Goal: Task Accomplishment & Management: Manage account settings

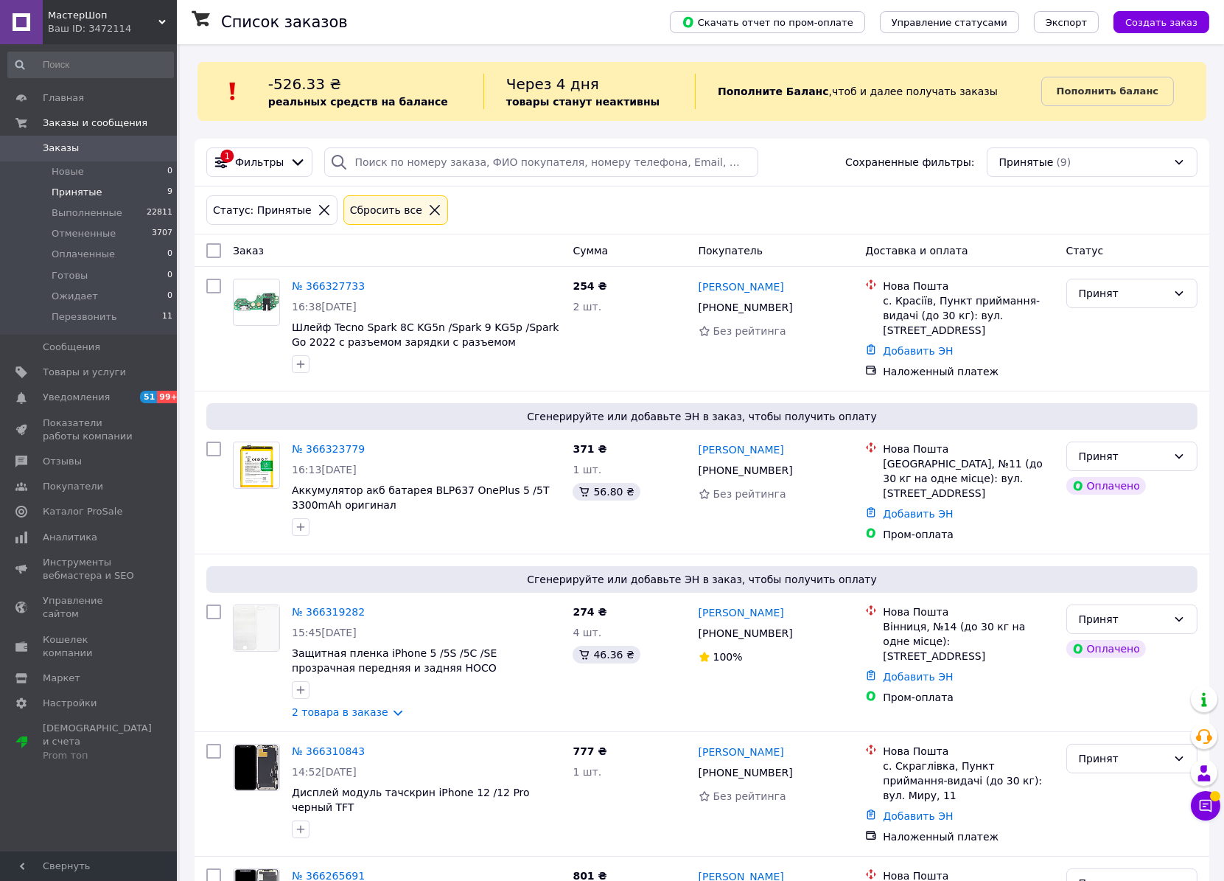
click at [103, 201] on li "Принятые 9" at bounding box center [90, 192] width 181 height 21
click at [96, 190] on li "Принятые 9" at bounding box center [90, 192] width 181 height 21
click at [1029, 554] on div "Сгенерируйте или добавьте ЭН в заказ, чтобы получить оплату № 366319282 15:45, …" at bounding box center [702, 642] width 1015 height 177
click at [845, 681] on div "Максим Нестерак +380 68 044 37 12 100%" at bounding box center [776, 662] width 167 height 127
click at [753, 291] on link "[PERSON_NAME]" at bounding box center [742, 286] width 86 height 15
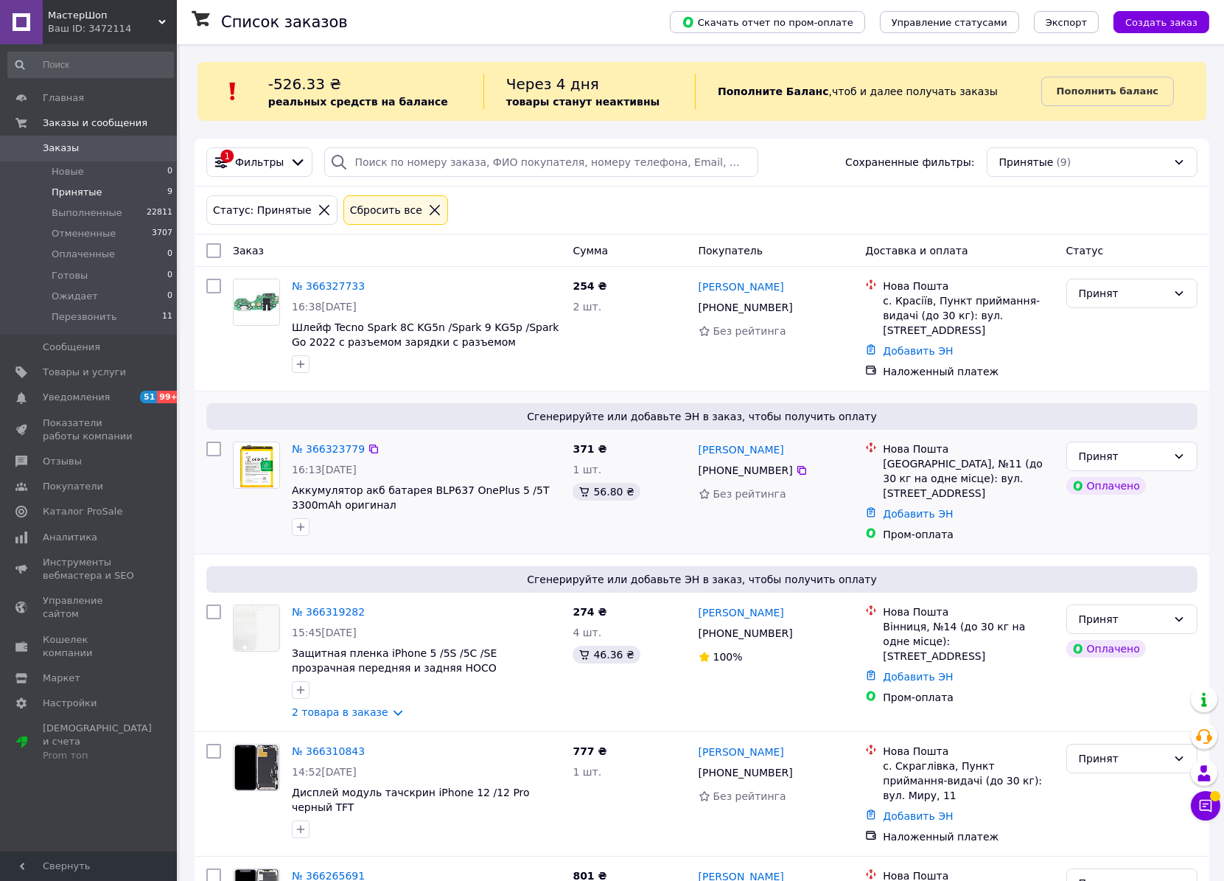
click at [834, 490] on div "Без рейтинга" at bounding box center [777, 494] width 156 height 15
click at [796, 304] on icon at bounding box center [802, 308] width 12 height 12
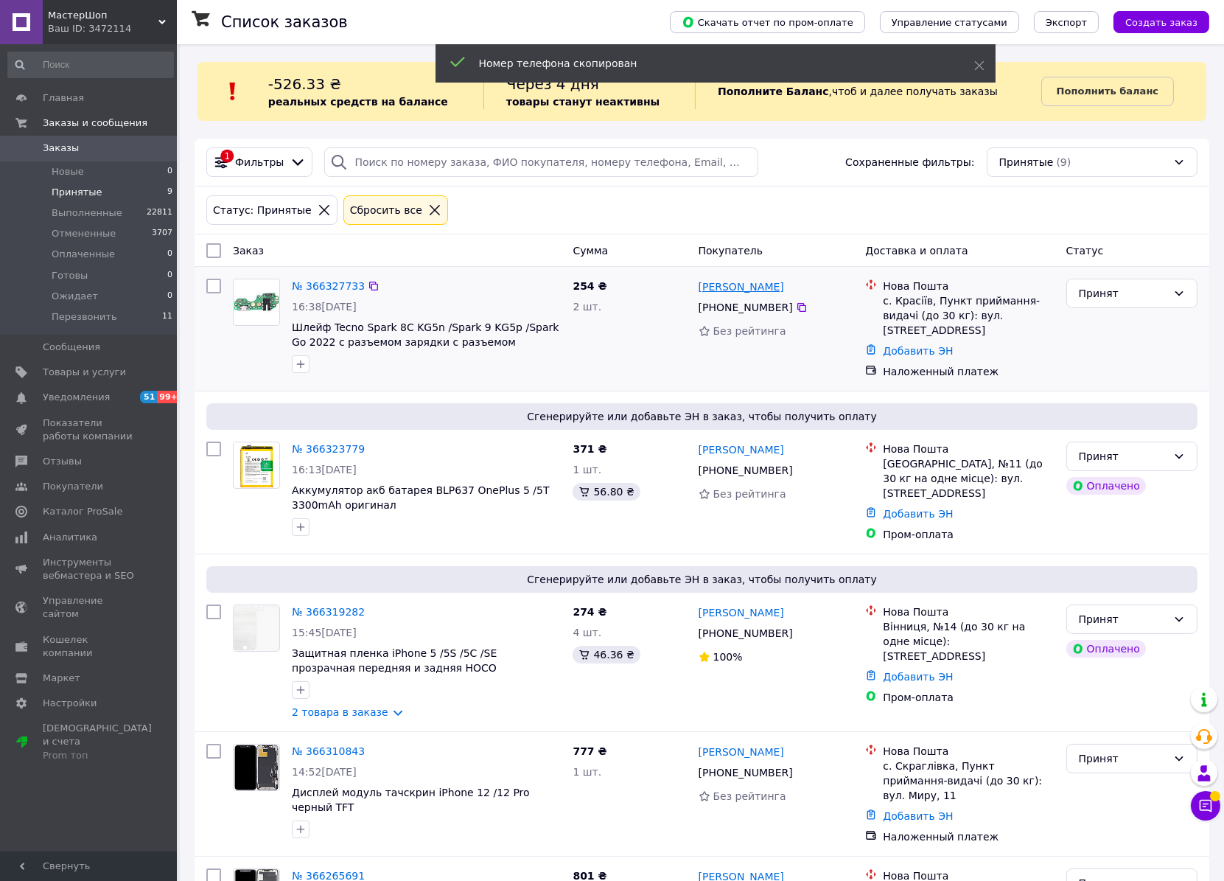
click at [717, 286] on link "[PERSON_NAME]" at bounding box center [742, 286] width 86 height 15
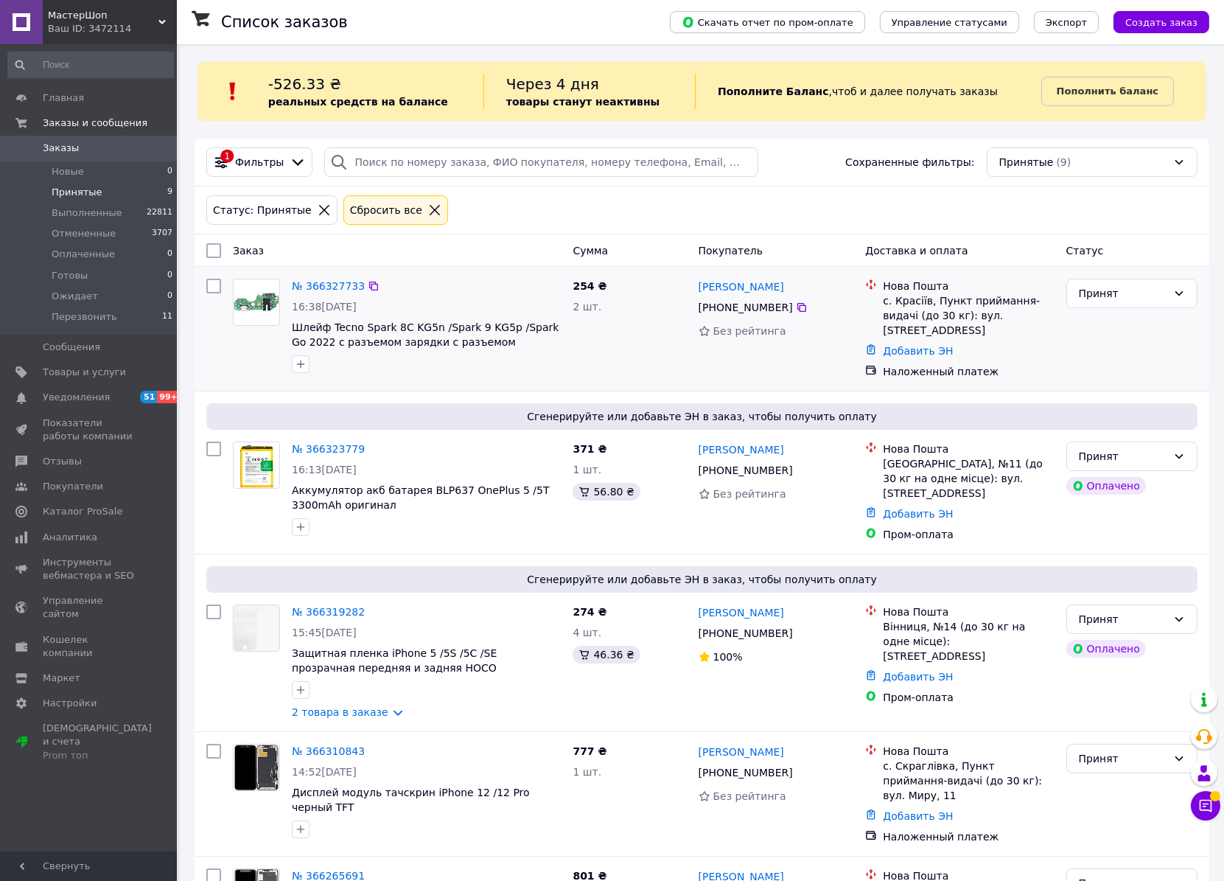
drag, startPoint x: 842, startPoint y: 352, endPoint x: 829, endPoint y: 374, distance: 25.4
click at [843, 352] on div "Сергій Перець +380 98 170 31 23 Без рейтинга" at bounding box center [776, 329] width 167 height 112
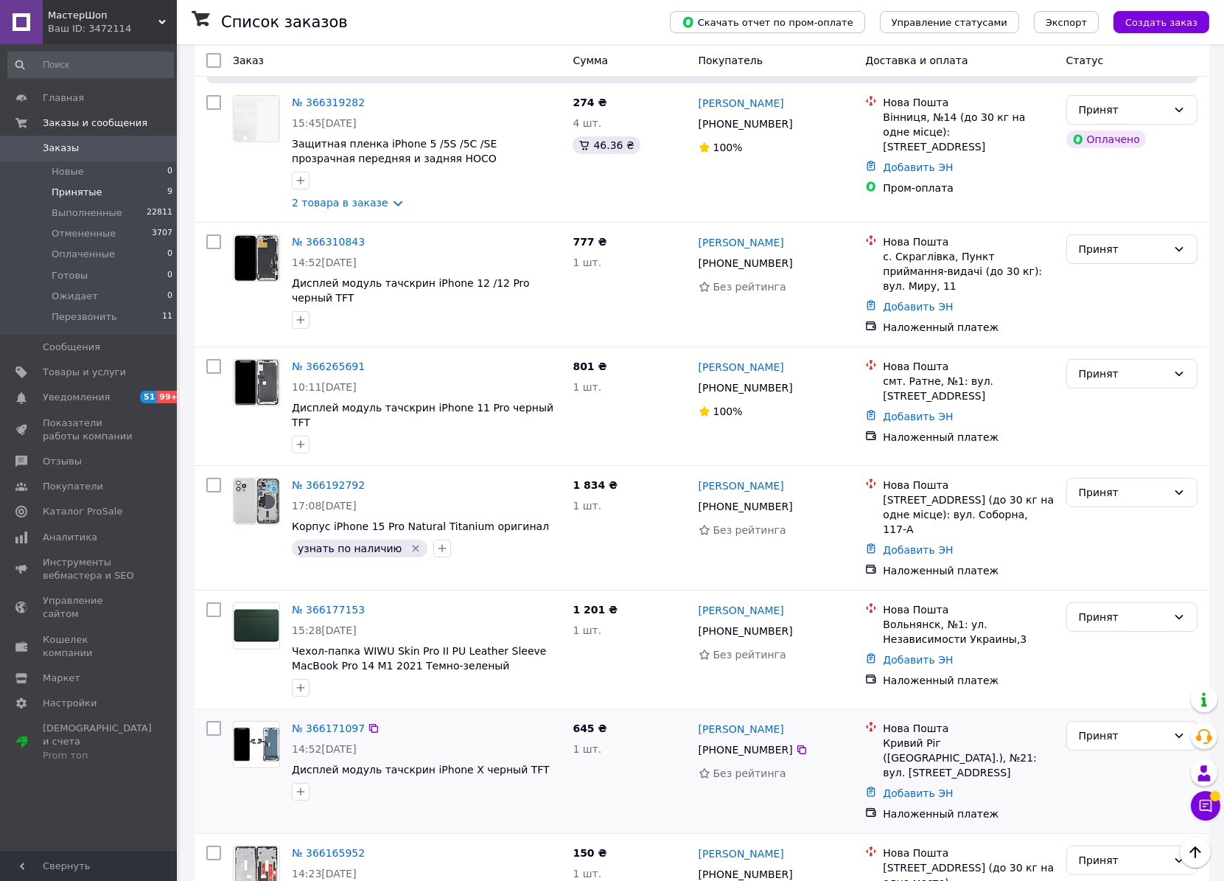
scroll to position [561, 0]
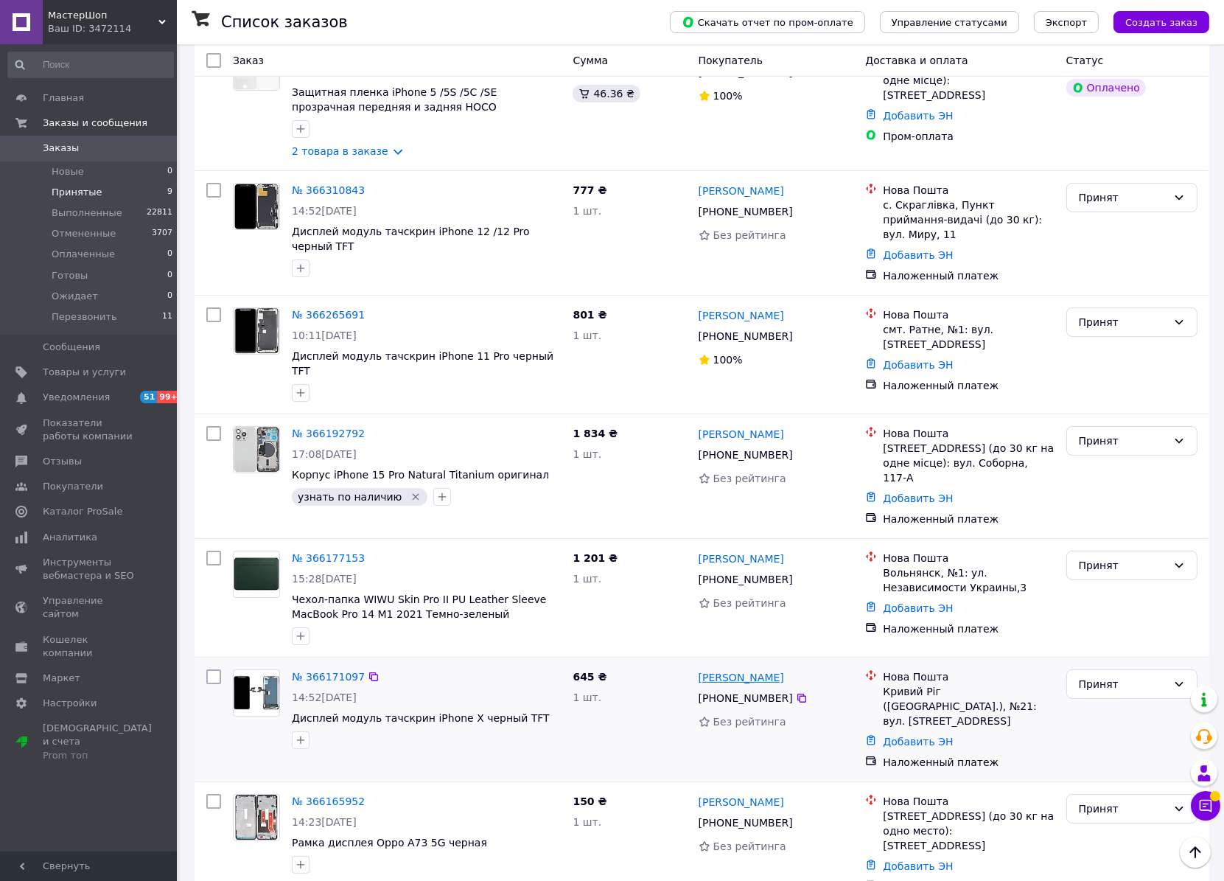
click at [715, 670] on link "[PERSON_NAME]" at bounding box center [742, 677] width 86 height 15
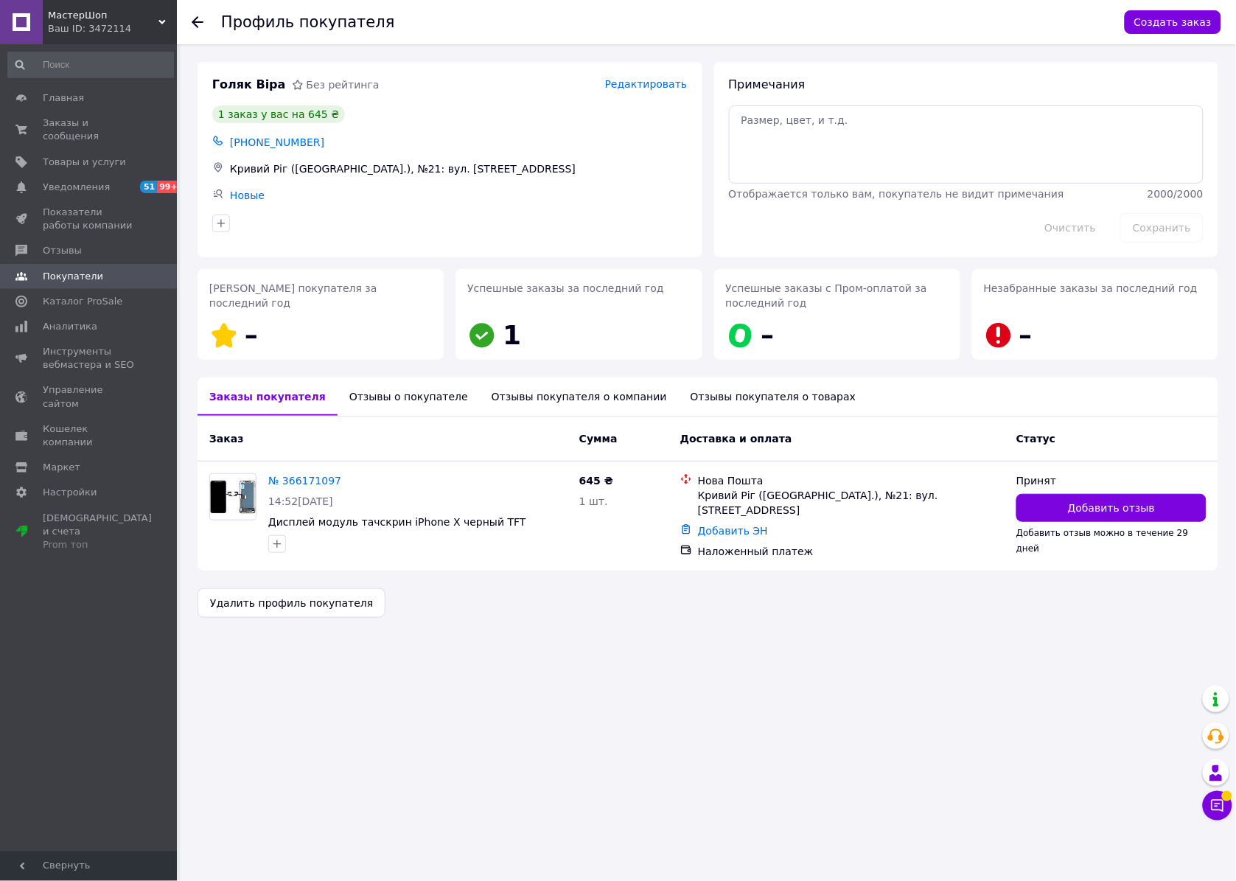
click at [352, 391] on div "Отзывы о покупателе" at bounding box center [409, 396] width 142 height 38
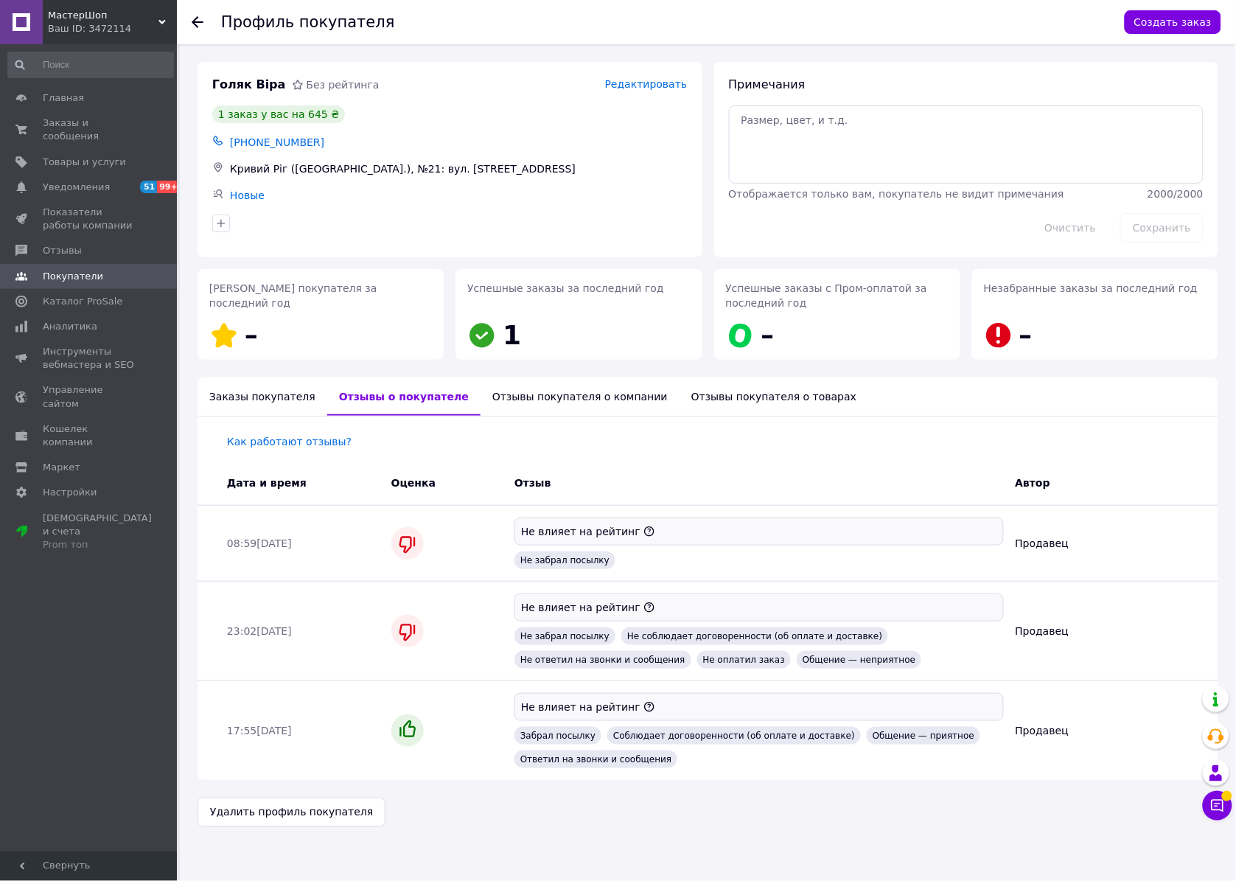
click at [245, 403] on div "Заказы покупателя" at bounding box center [263, 396] width 130 height 38
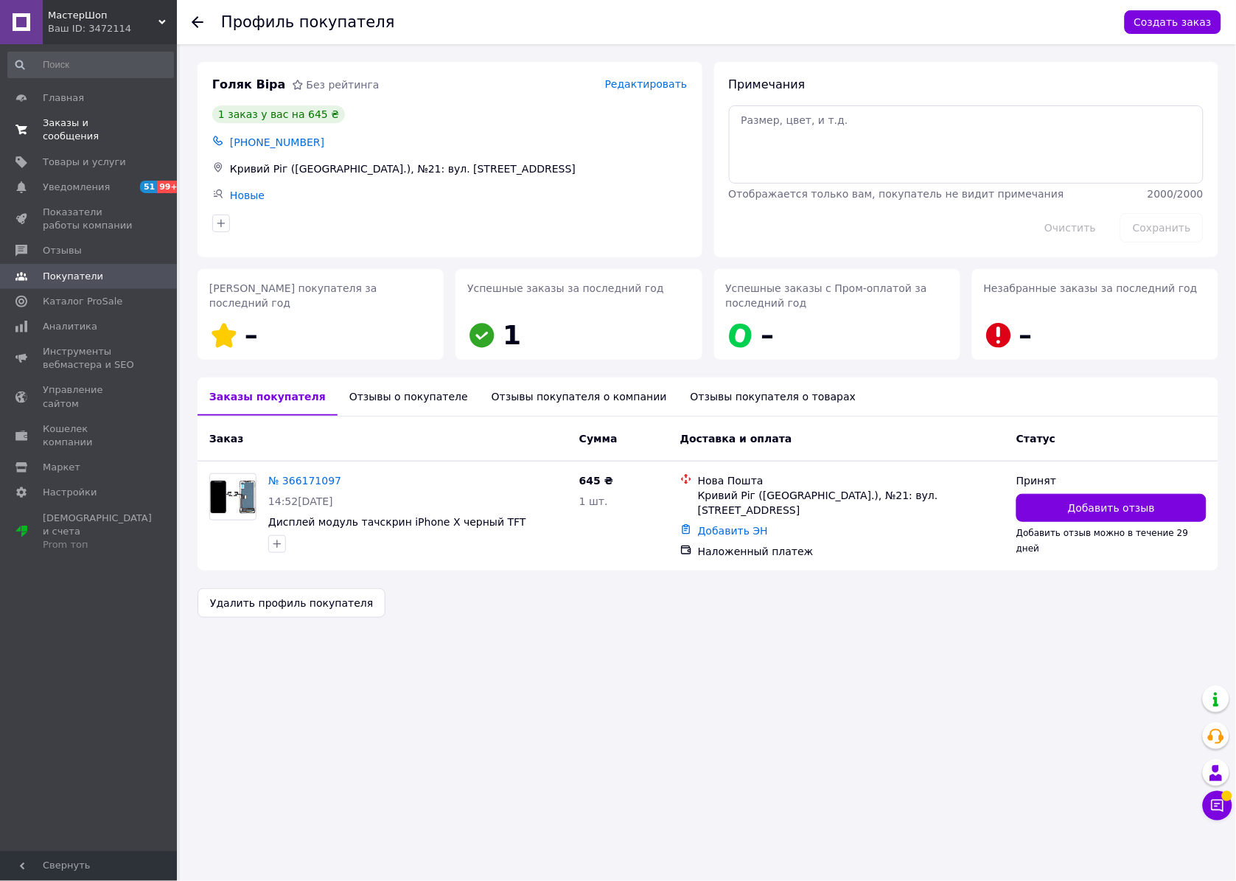
click at [82, 121] on span "Заказы и сообщения" at bounding box center [90, 129] width 94 height 27
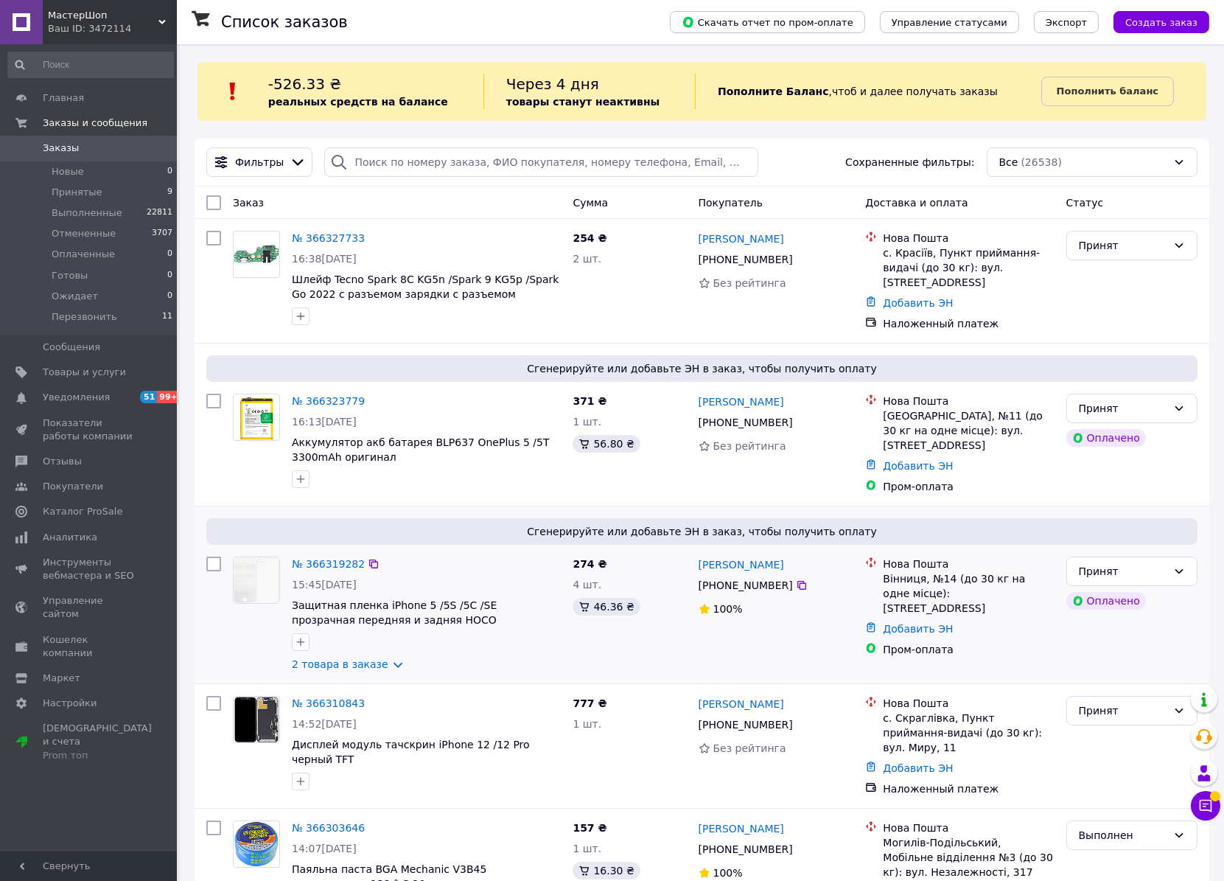
click at [852, 506] on div "Сгенерируйте или добавьте ЭН в заказ, чтобы получить оплату № 366319282 15:45, …" at bounding box center [702, 594] width 1015 height 177
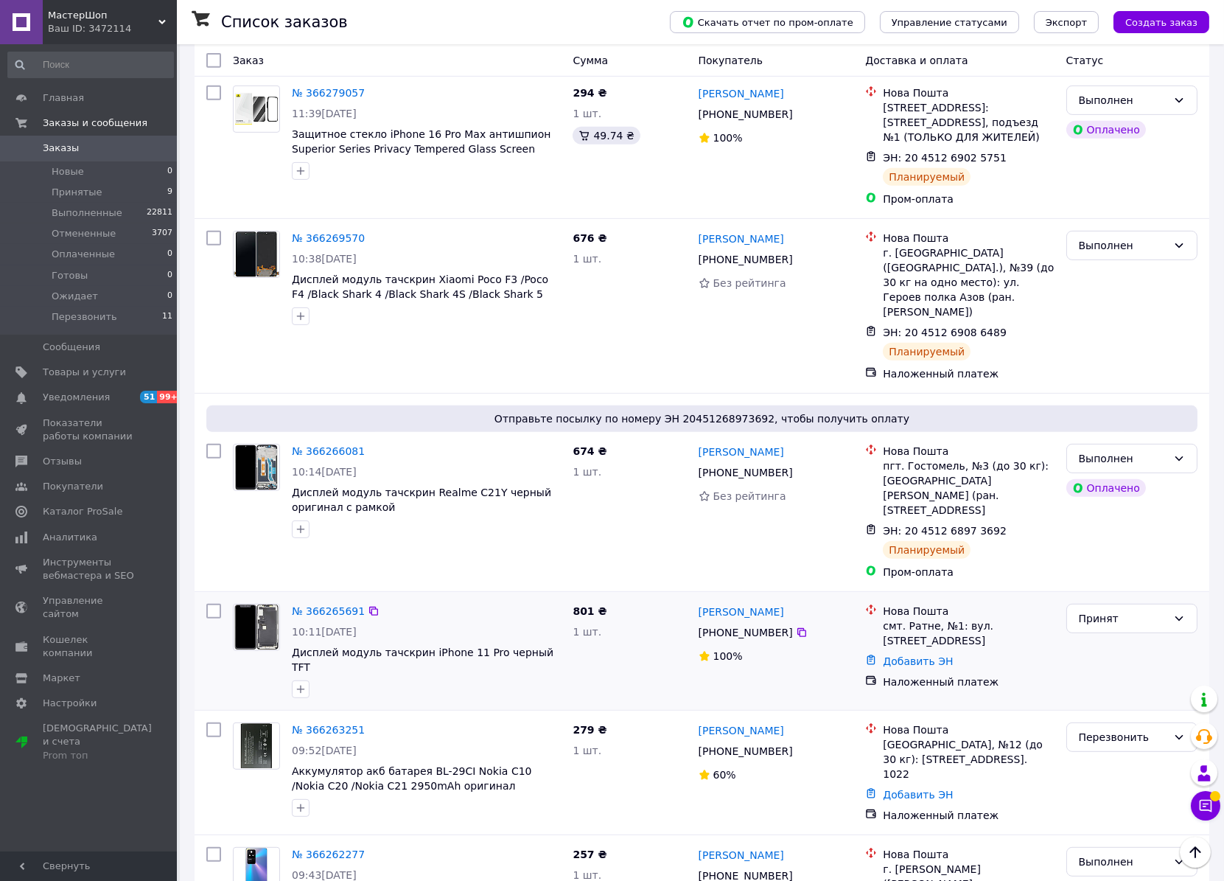
scroll to position [1474, 0]
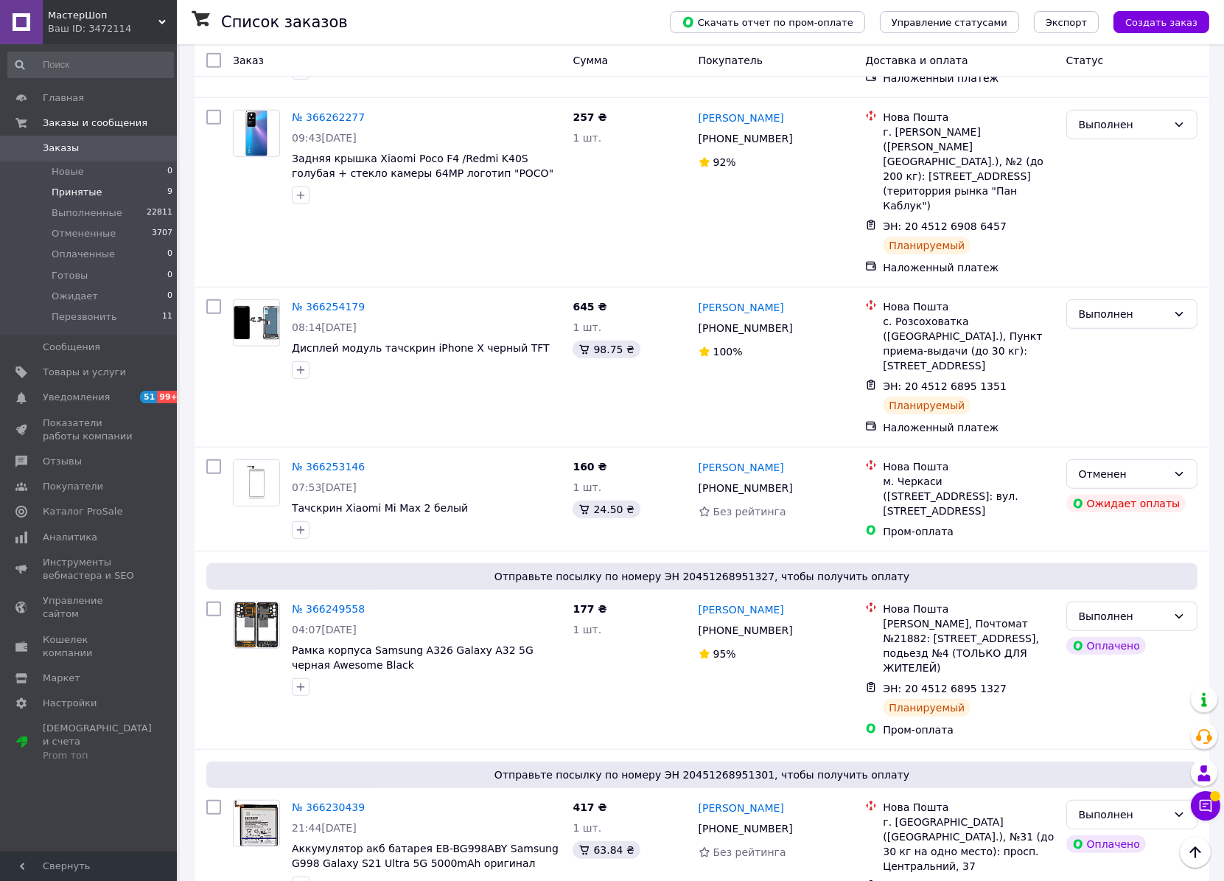
click at [63, 192] on span "Принятые" at bounding box center [77, 192] width 51 height 13
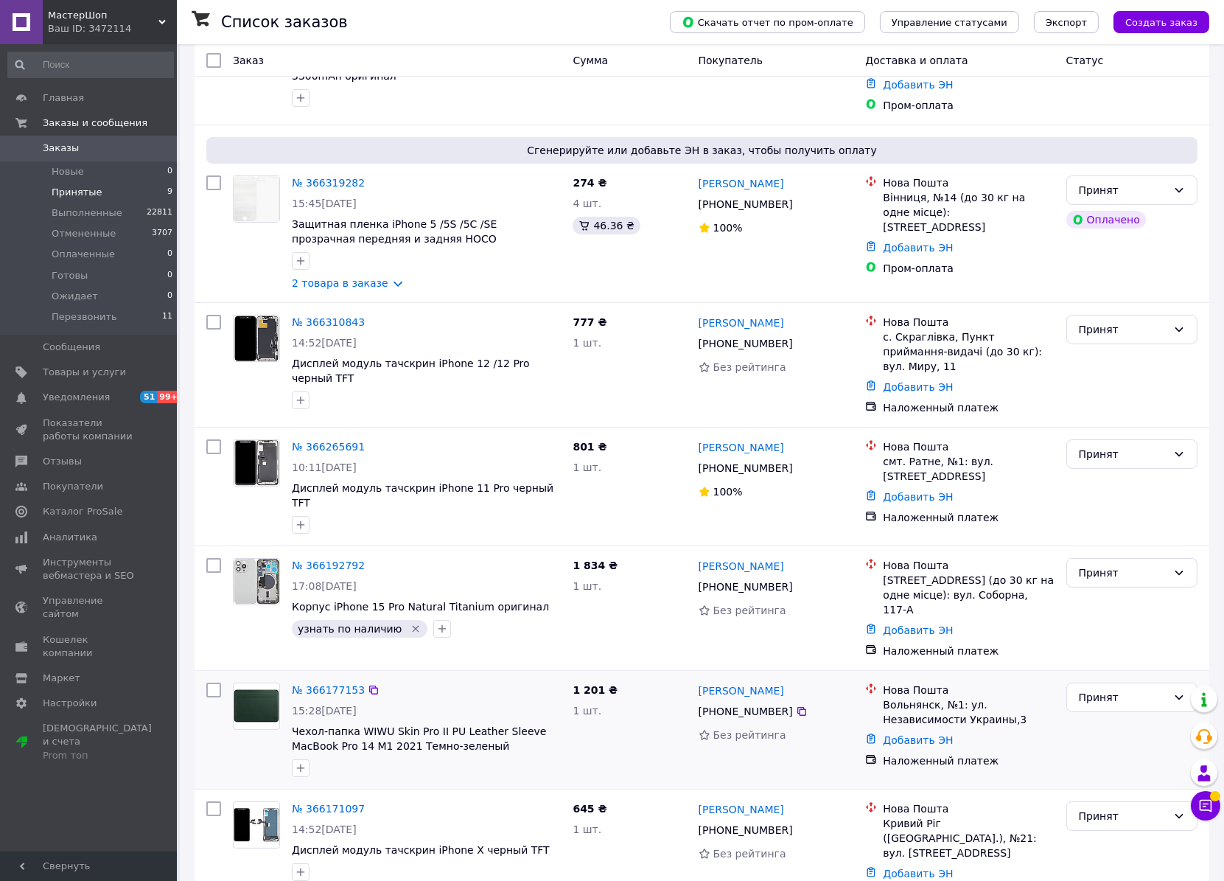
scroll to position [561, 0]
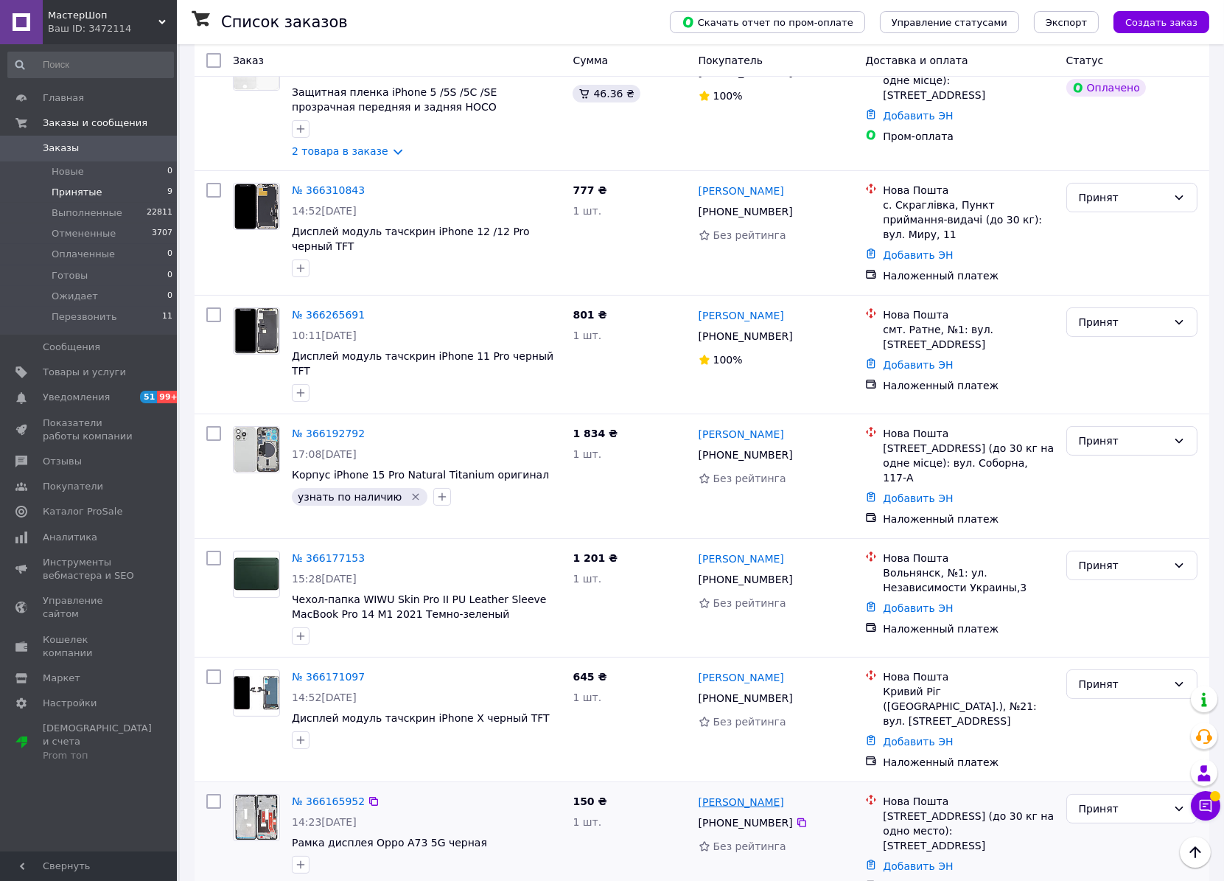
click at [722, 795] on link "Олег Казмиренко" at bounding box center [742, 802] width 86 height 15
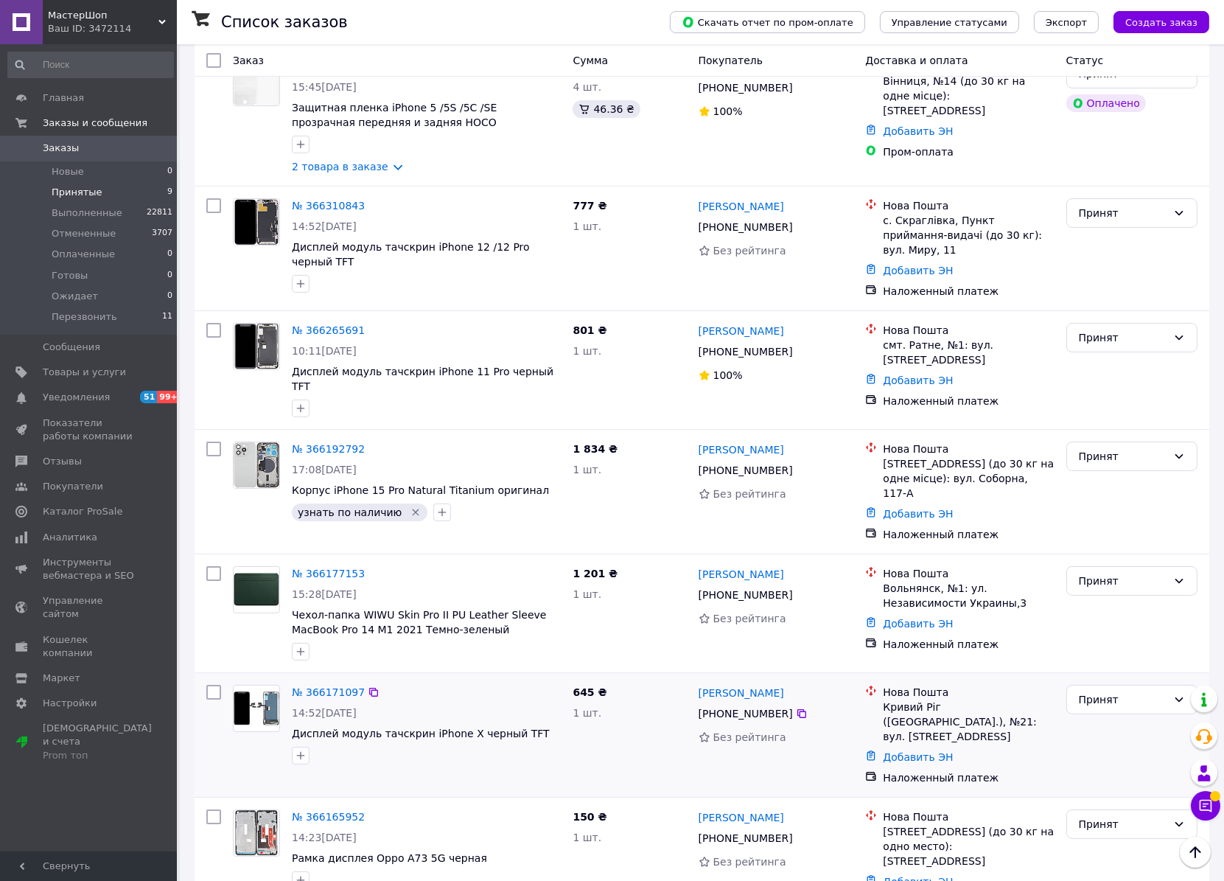
scroll to position [561, 0]
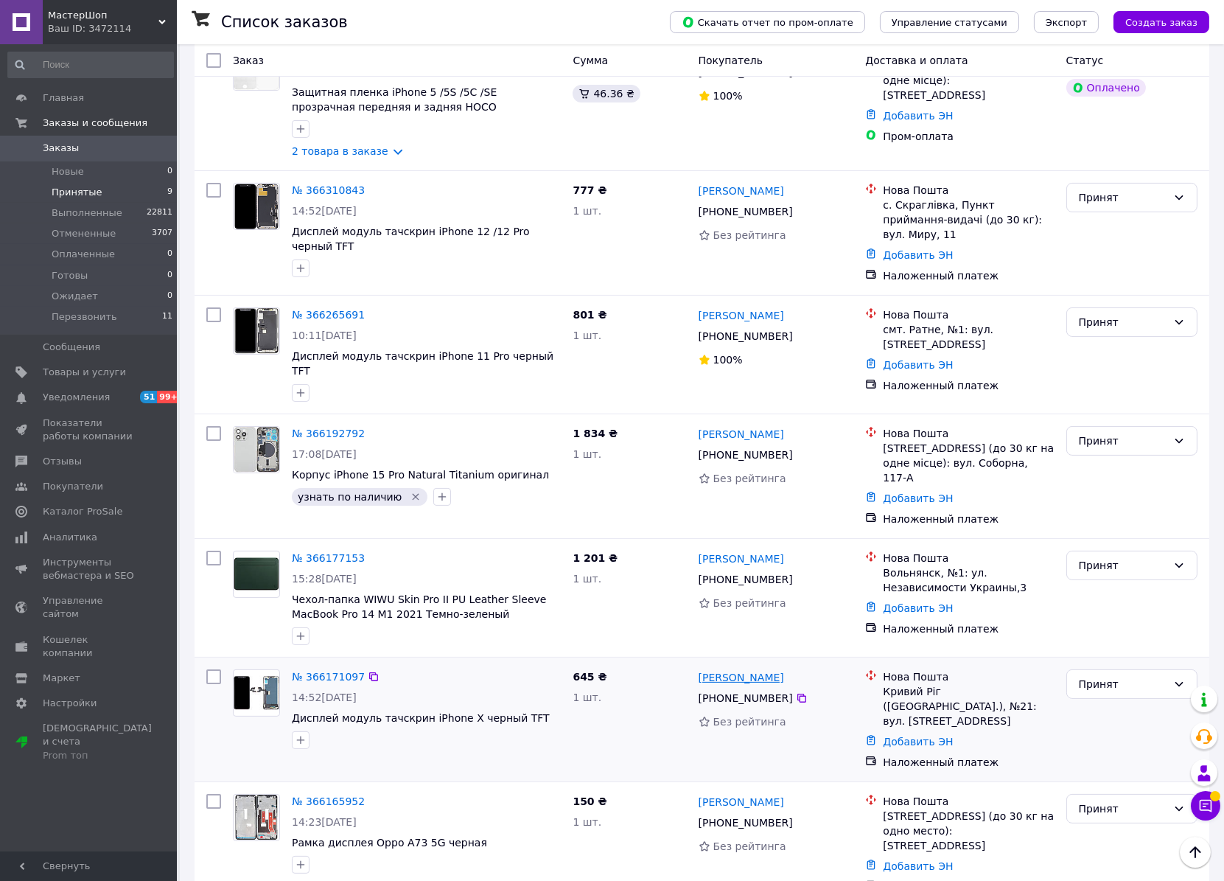
click at [723, 670] on link "[PERSON_NAME]" at bounding box center [742, 677] width 86 height 15
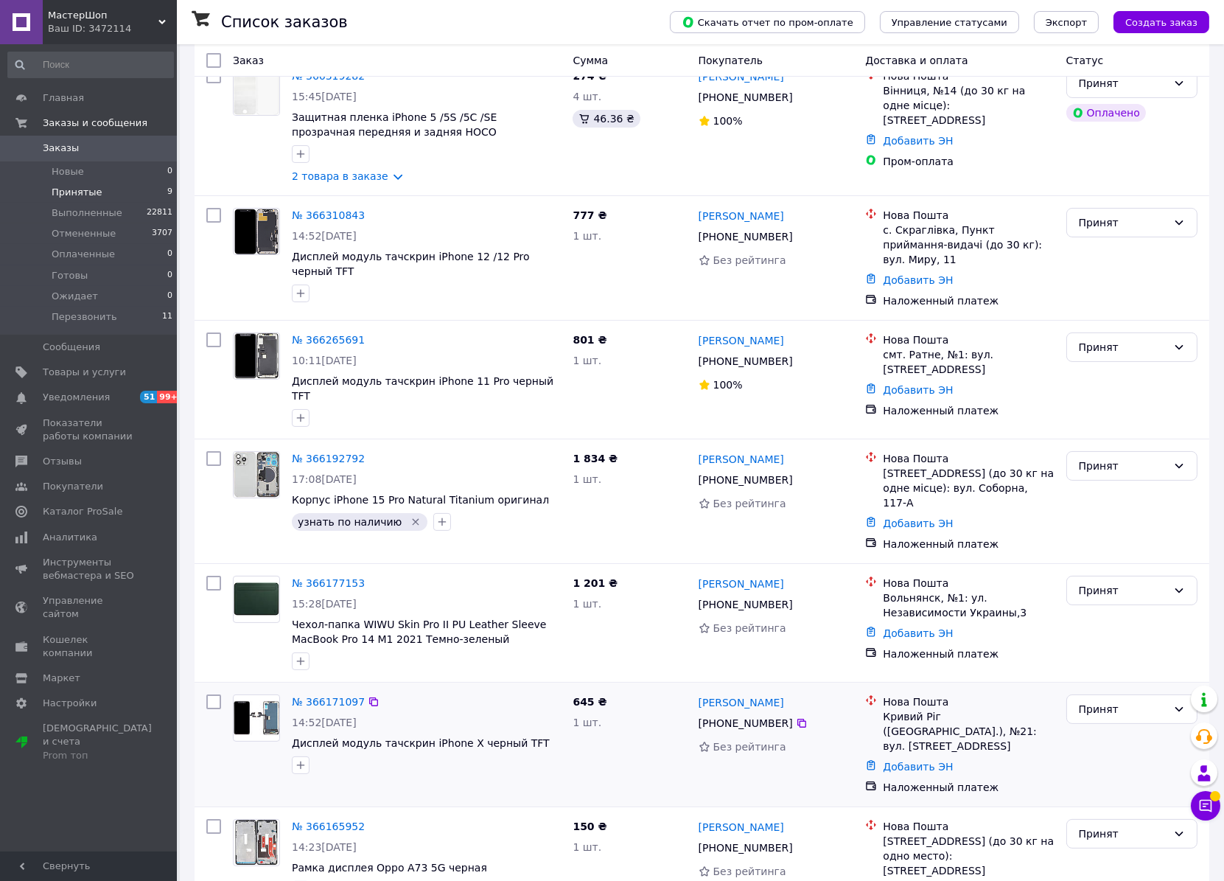
scroll to position [561, 0]
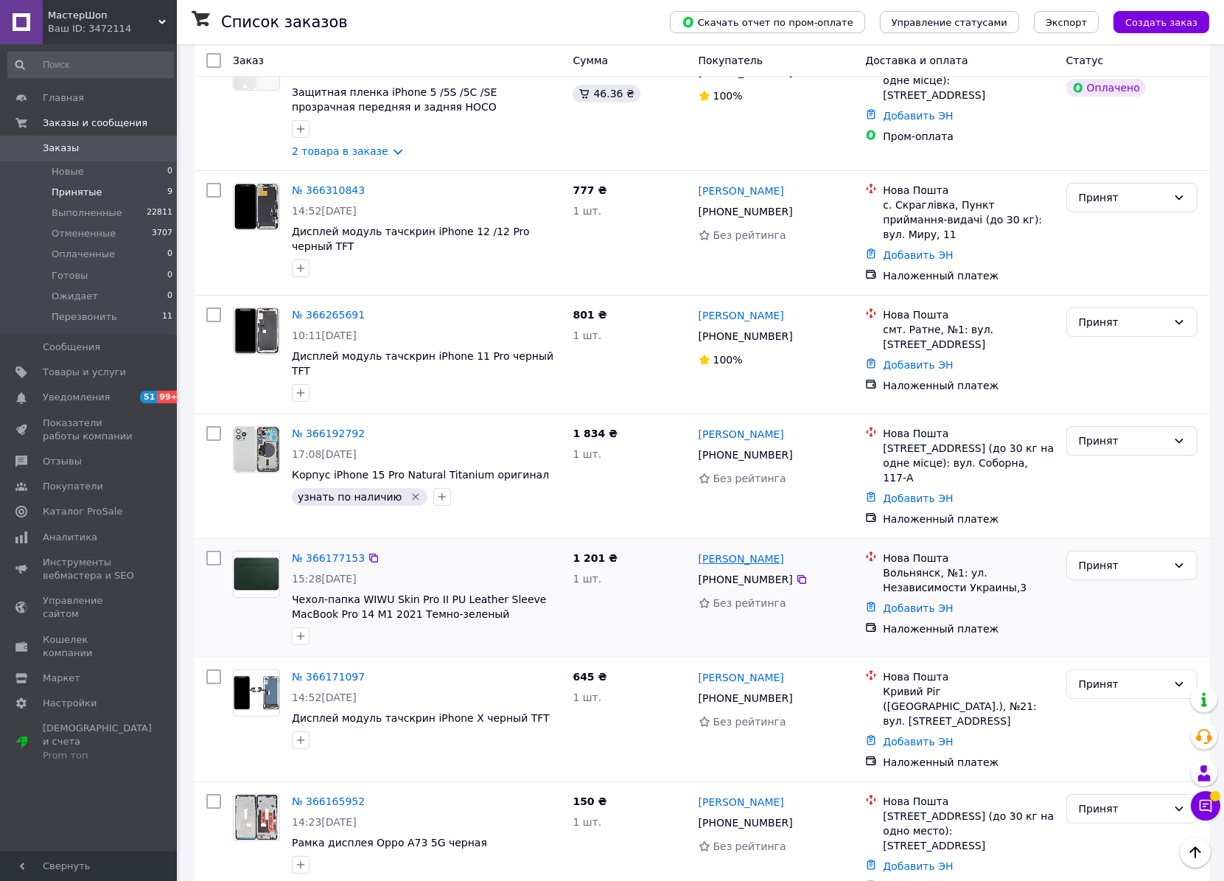
click at [733, 551] on link "Сергій Поплавський" at bounding box center [742, 558] width 86 height 15
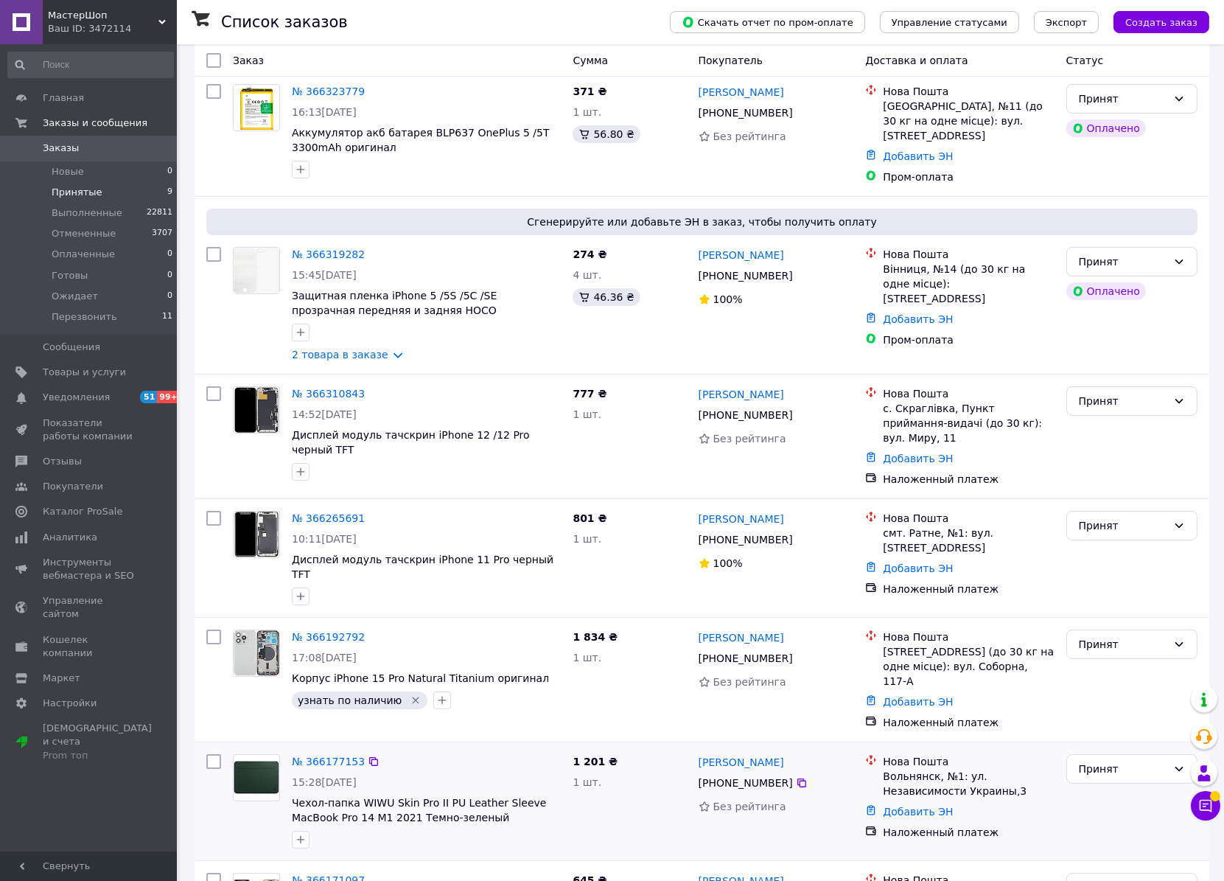
scroll to position [561, 0]
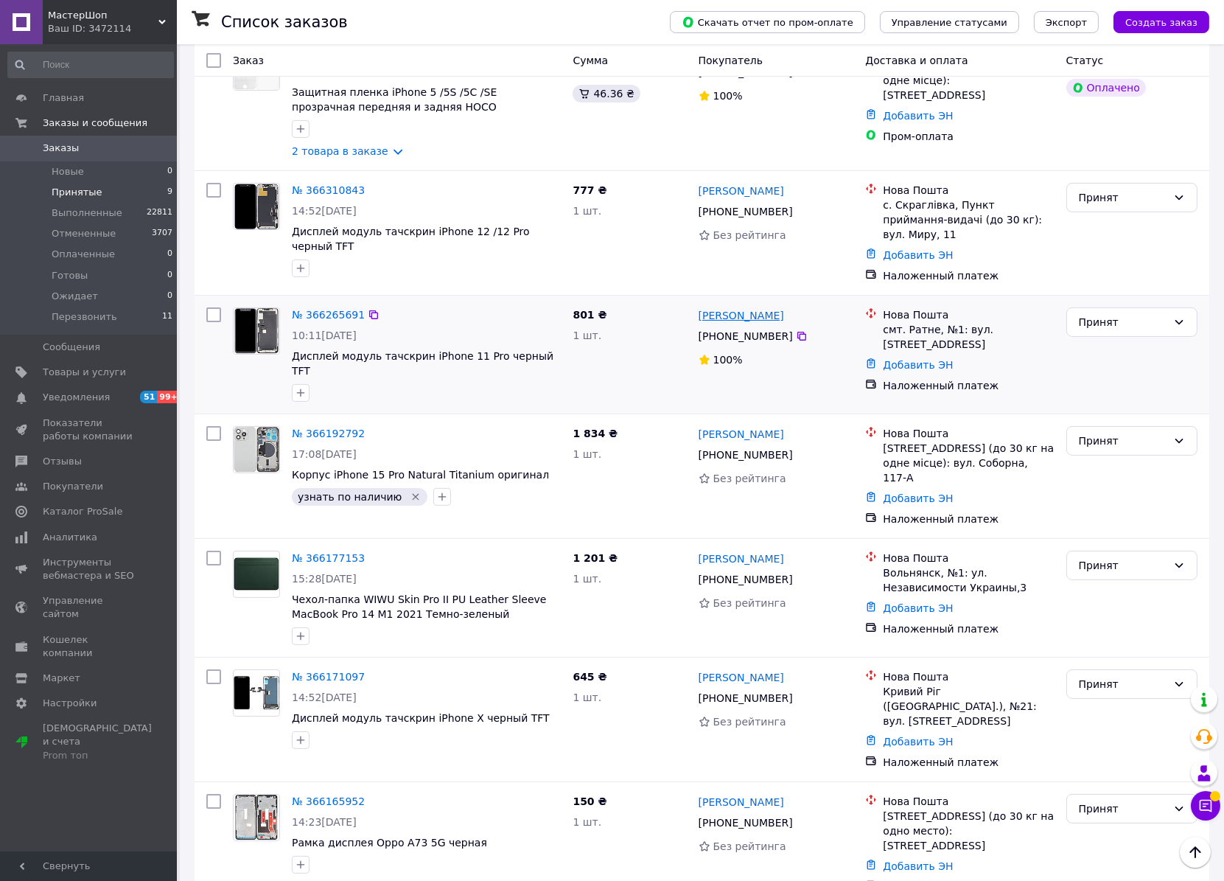
click at [735, 308] on link "[PERSON_NAME]" at bounding box center [742, 315] width 86 height 15
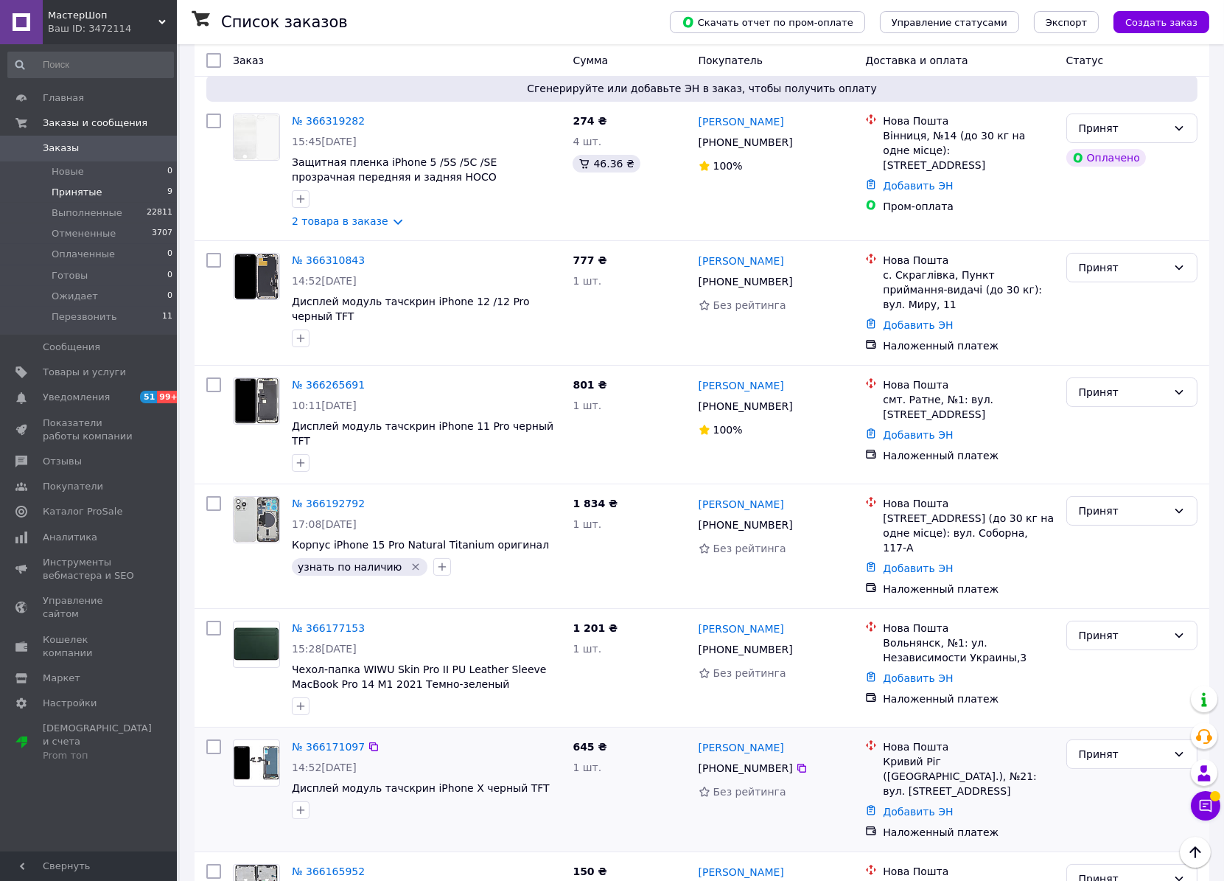
scroll to position [561, 0]
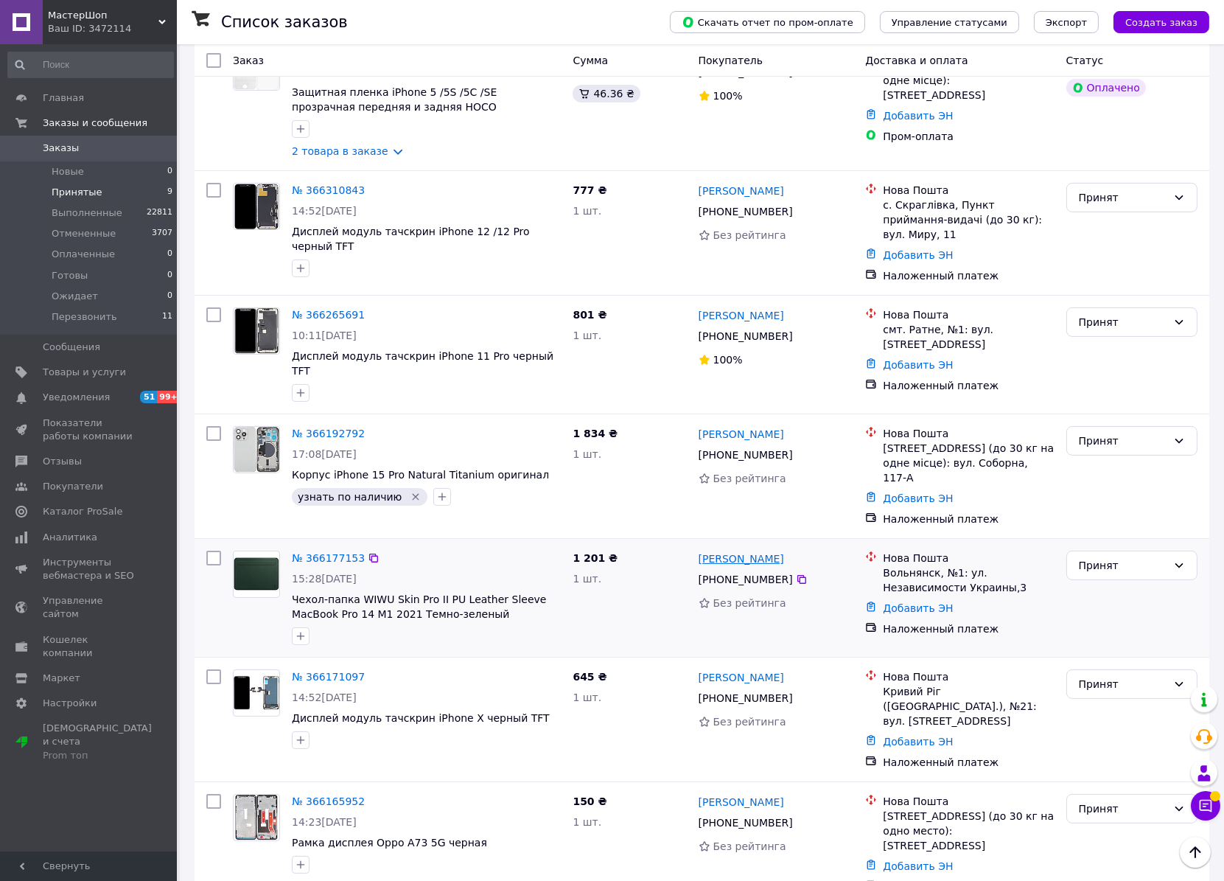
click at [747, 551] on link "Сергій Поплавський" at bounding box center [742, 558] width 86 height 15
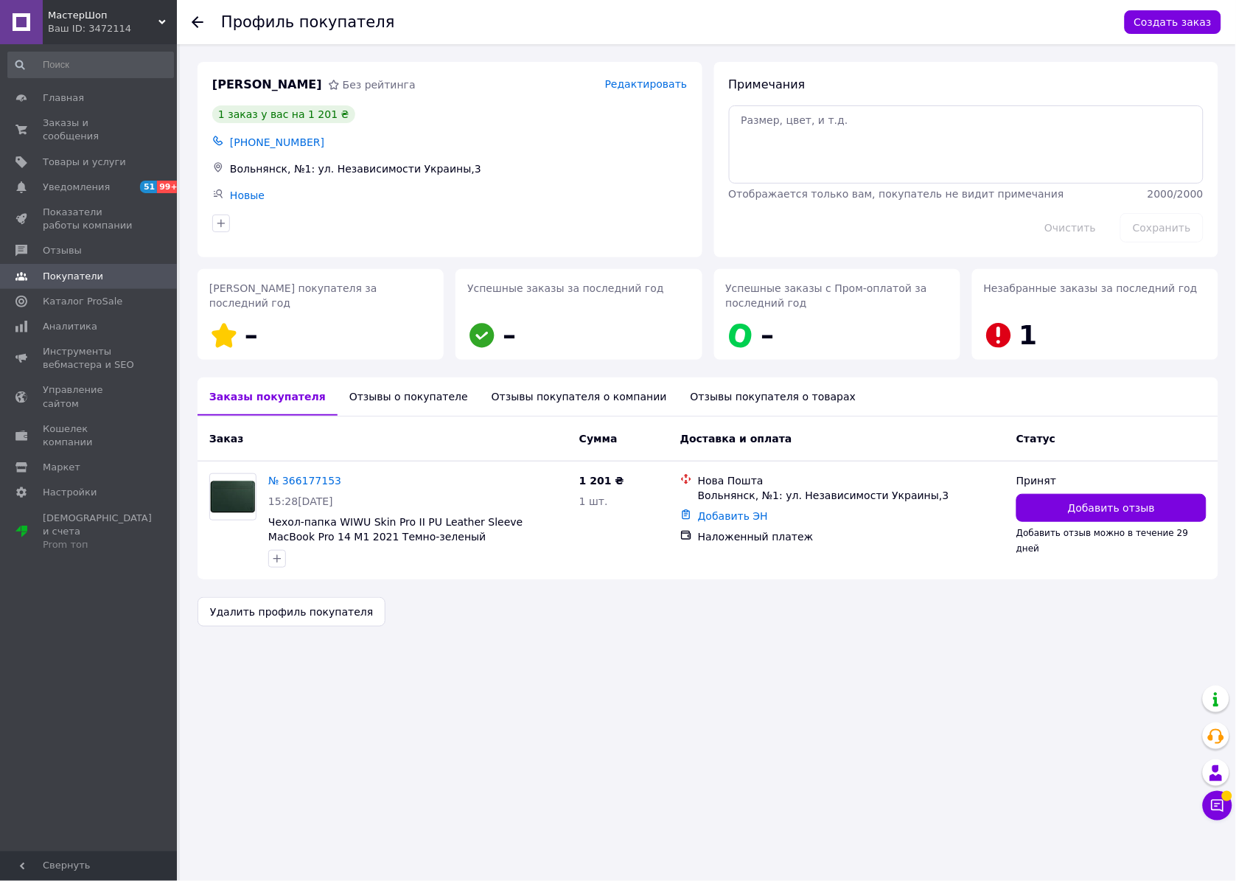
click at [349, 397] on div "Отзывы о покупателе" at bounding box center [409, 396] width 142 height 38
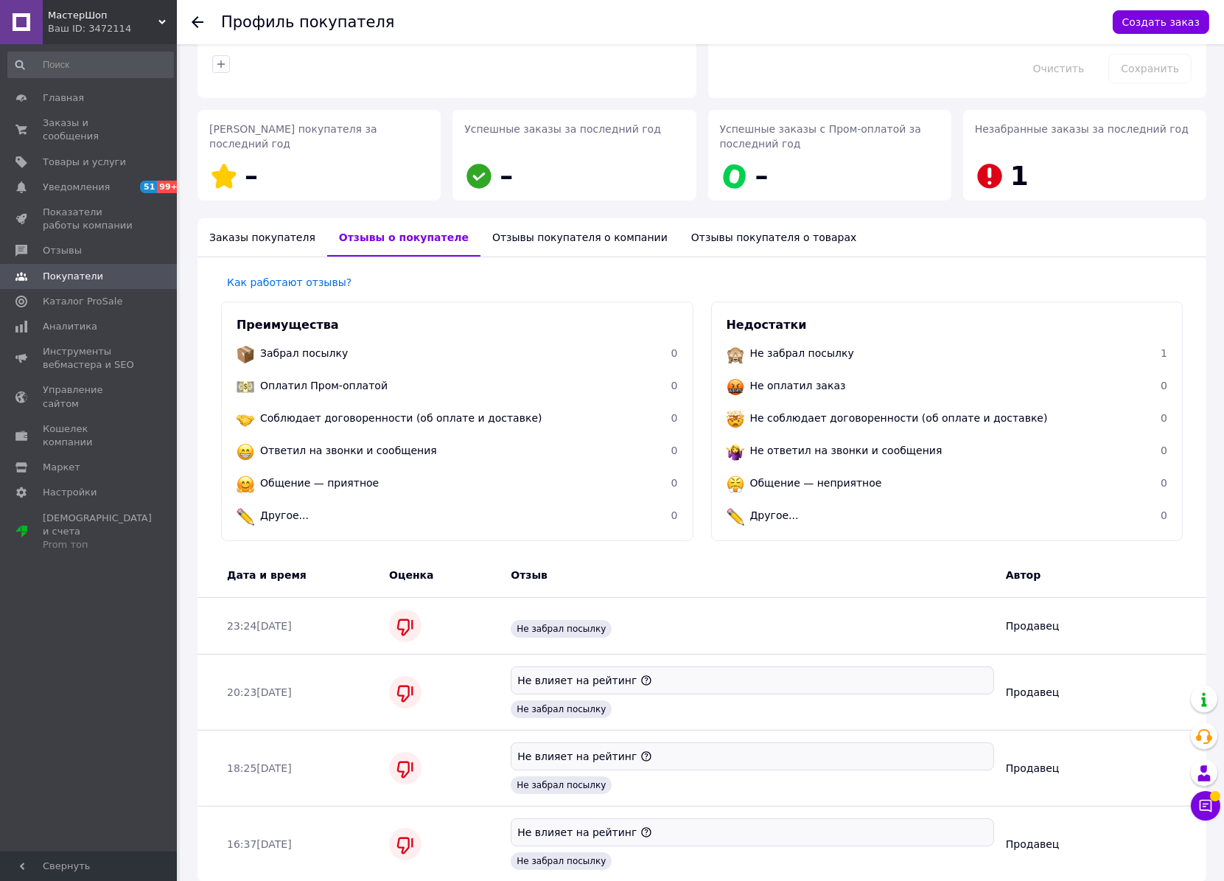
scroll to position [226, 0]
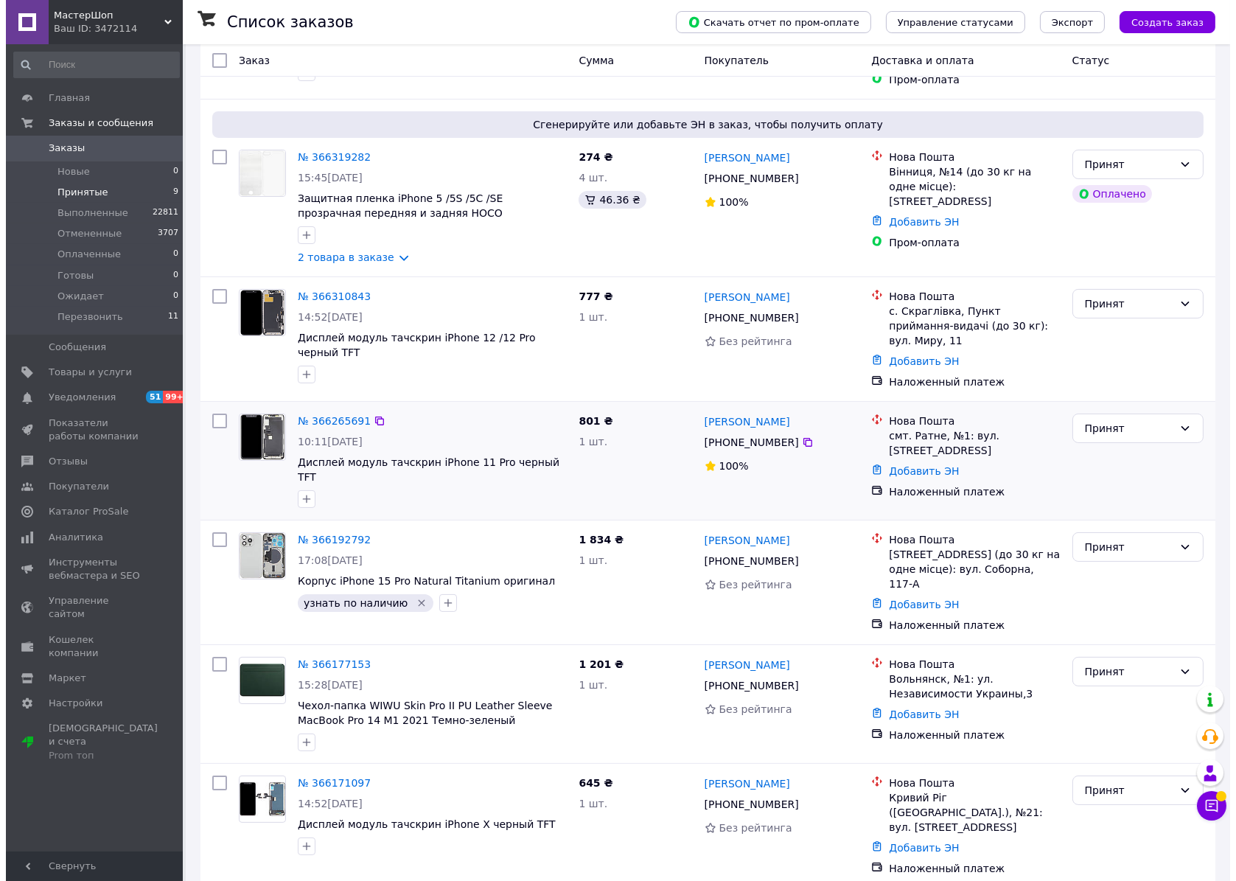
scroll to position [561, 0]
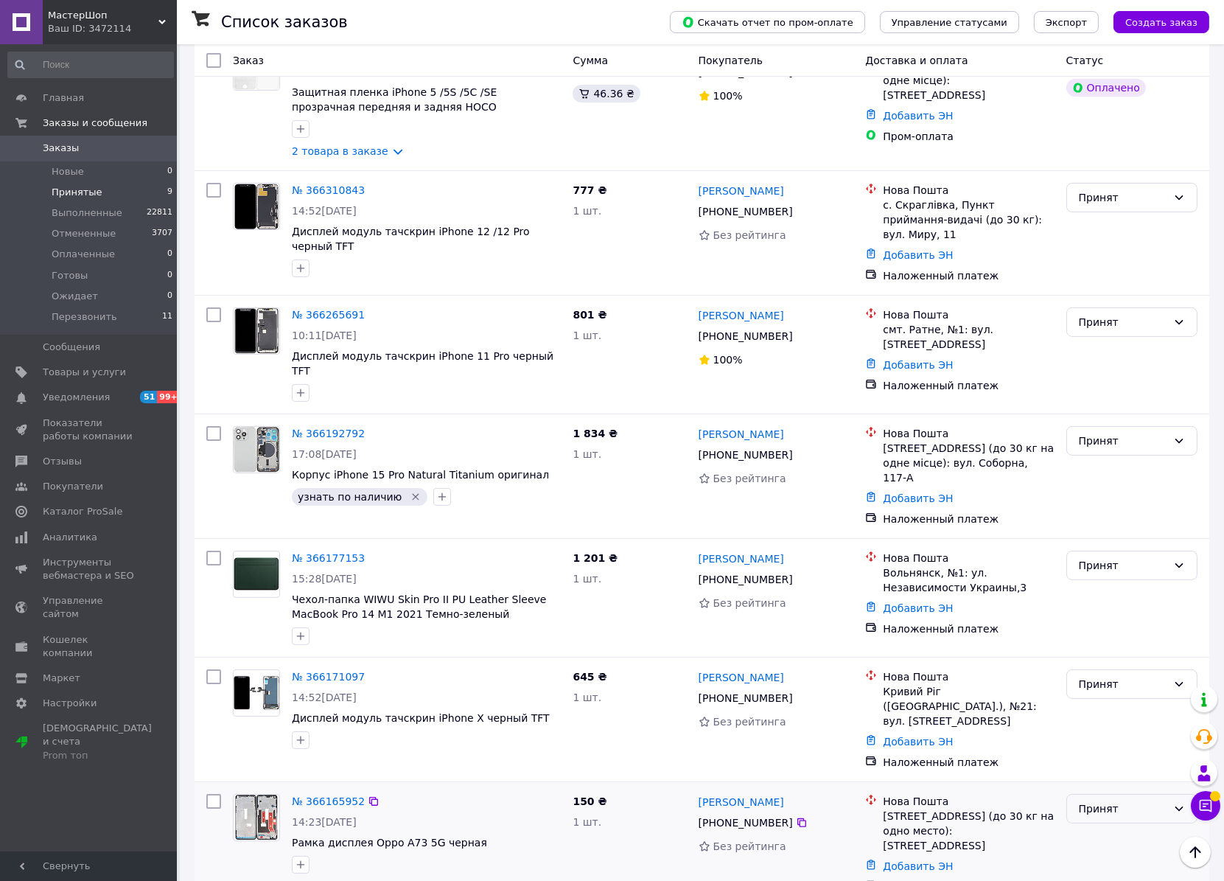
click at [1150, 801] on div "Принят" at bounding box center [1123, 809] width 88 height 16
click at [1101, 660] on li "Отменен" at bounding box center [1132, 664] width 130 height 27
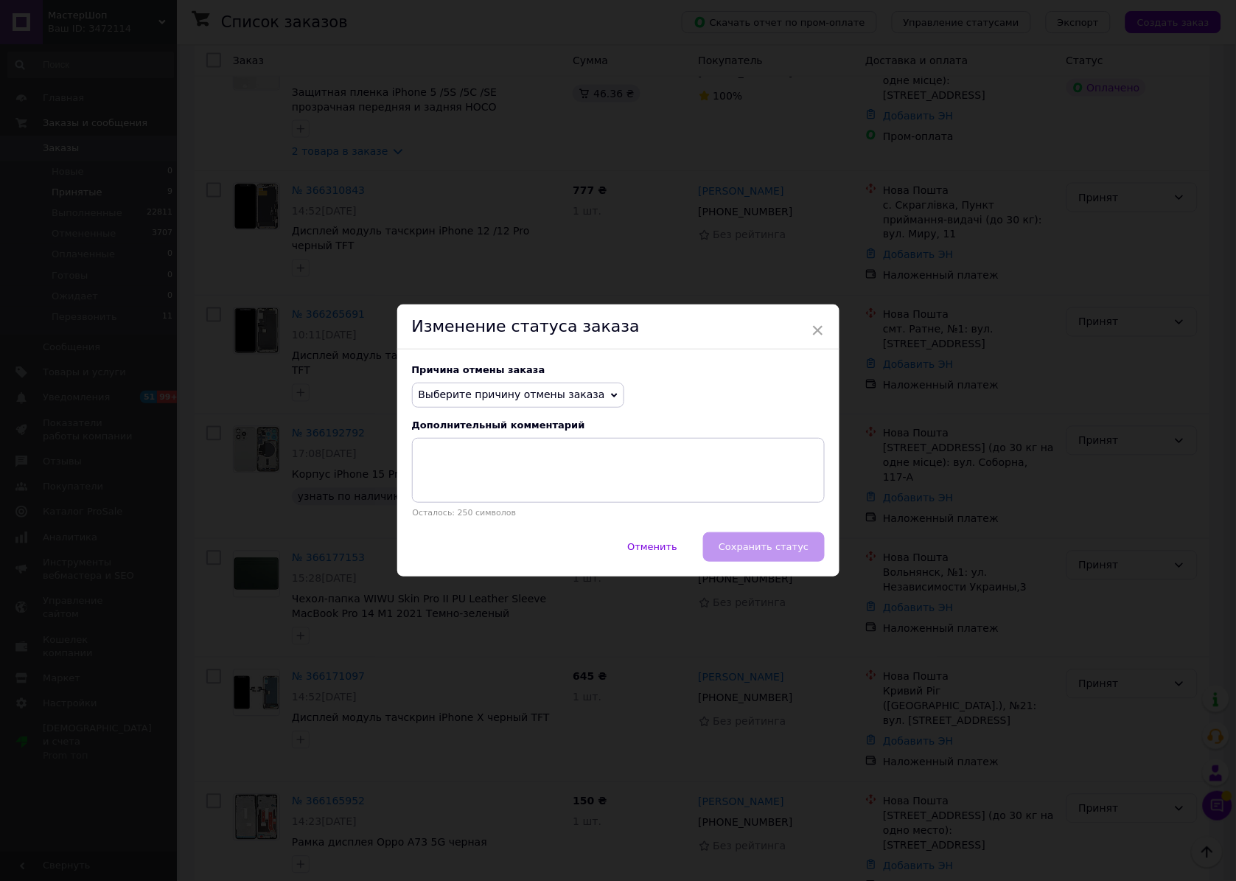
click at [450, 399] on span "Выберите причину отмены заказа" at bounding box center [512, 394] width 187 height 12
click at [458, 520] on li "Не получается дозвониться" at bounding box center [518, 527] width 211 height 21
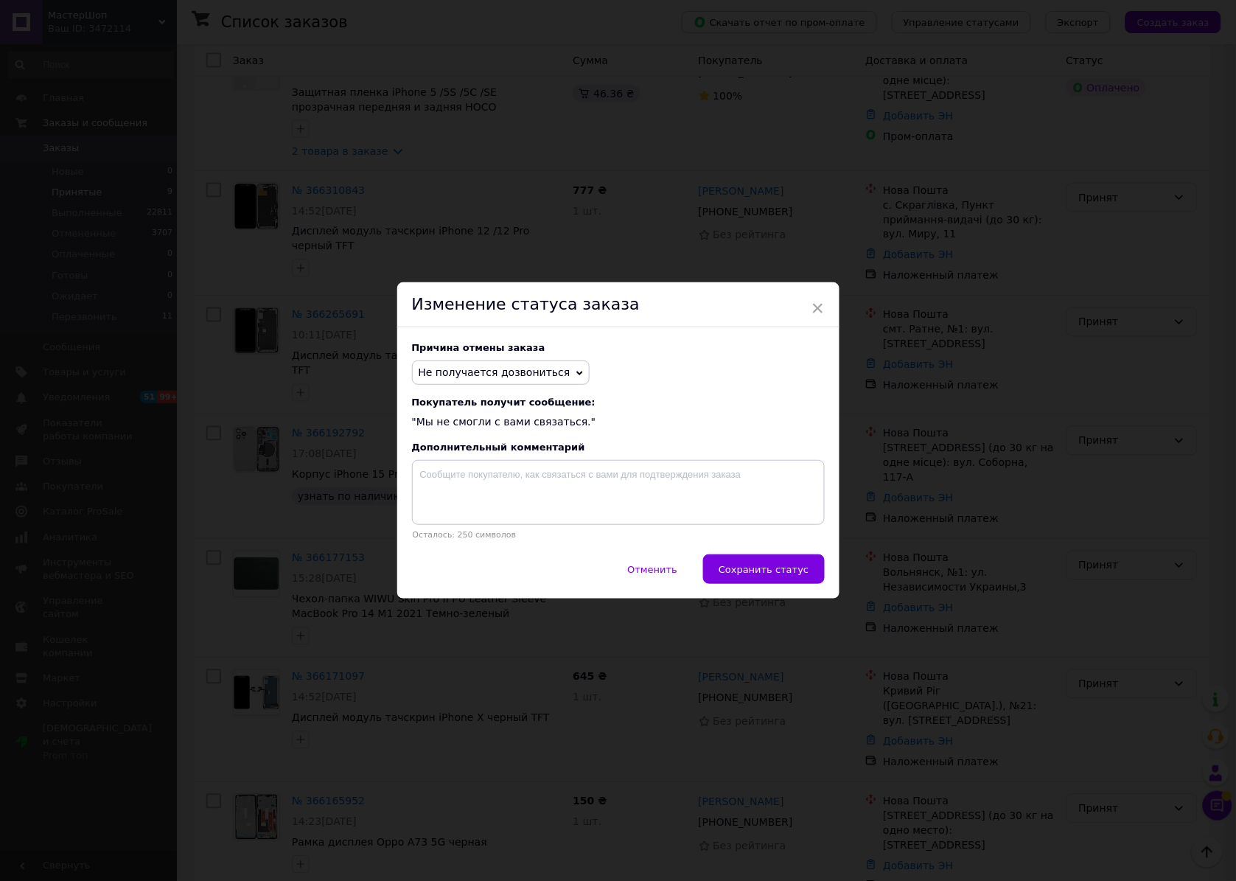
click at [789, 571] on span "Сохранить статус" at bounding box center [764, 569] width 90 height 11
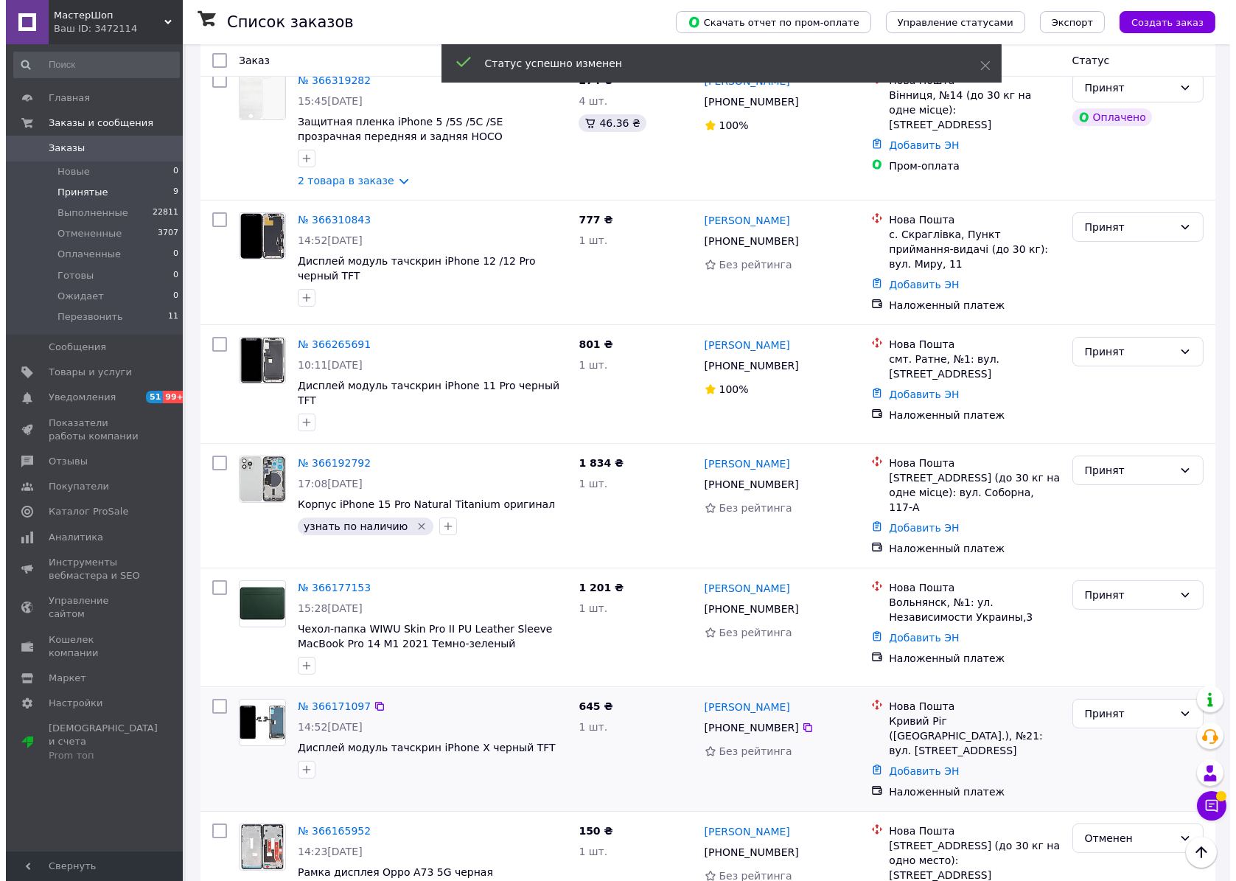
scroll to position [540, 0]
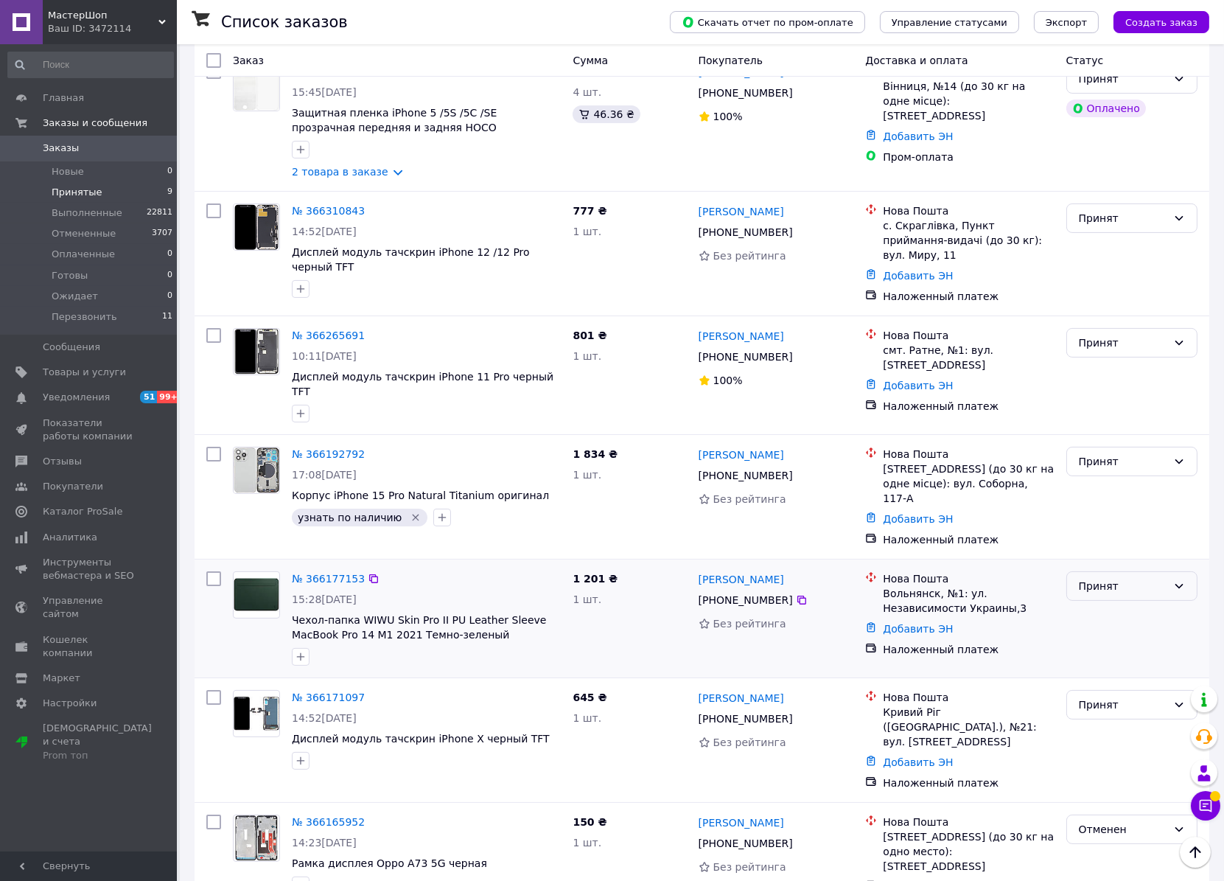
click at [1090, 578] on div "Принят" at bounding box center [1123, 586] width 88 height 16
click at [1100, 604] on li "Отменен" at bounding box center [1132, 605] width 130 height 27
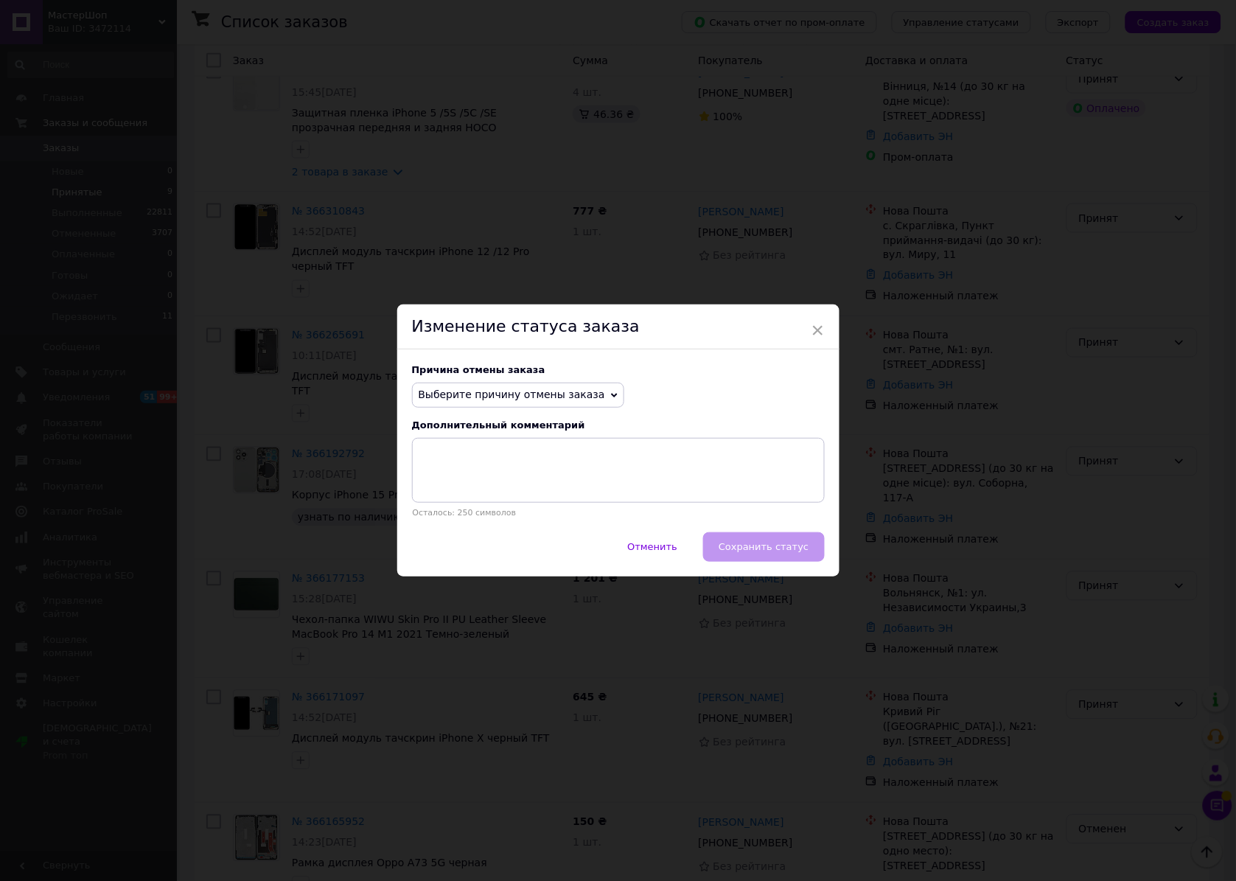
click at [547, 394] on span "Выберите причину отмены заказа" at bounding box center [512, 394] width 187 height 12
click at [490, 525] on li "Не получается дозвониться" at bounding box center [518, 527] width 211 height 21
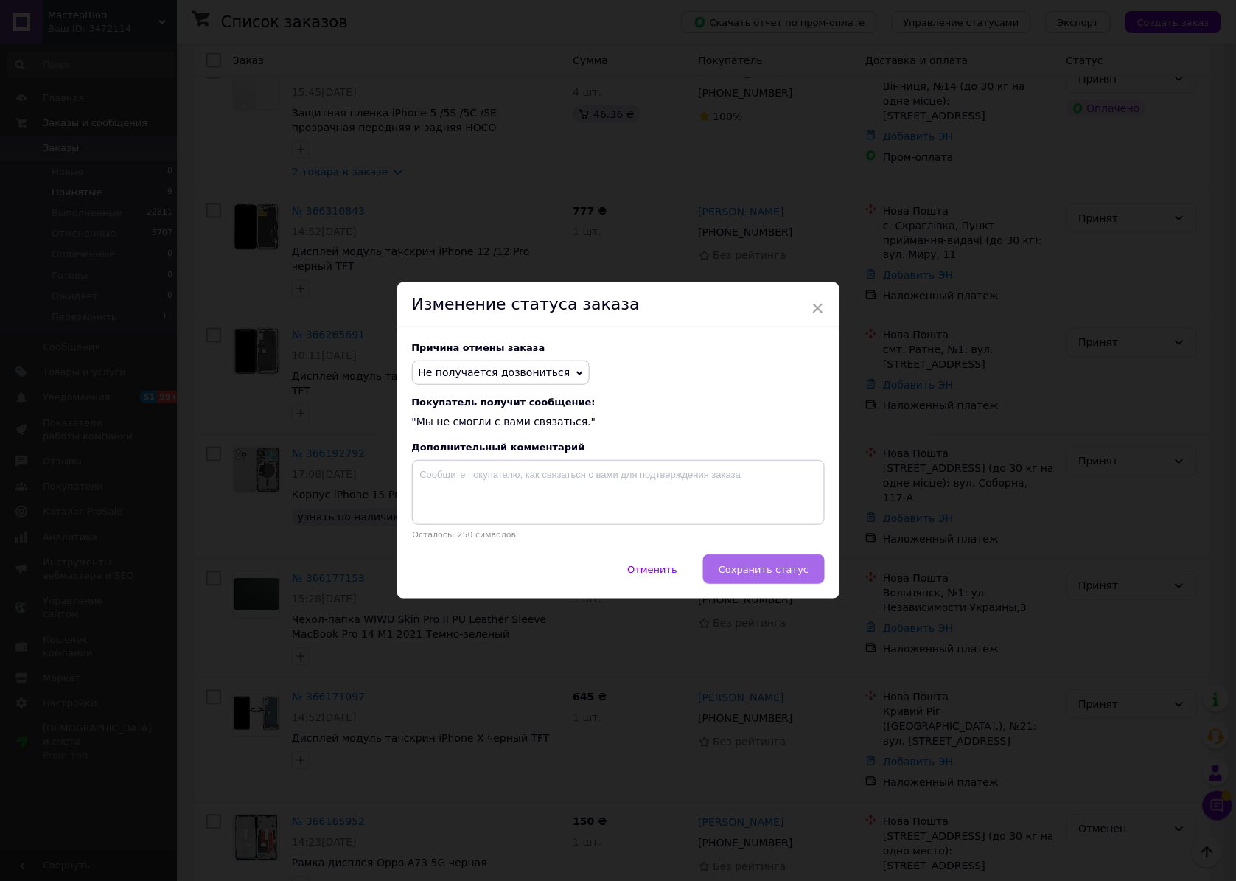
click at [757, 573] on span "Сохранить статус" at bounding box center [764, 569] width 90 height 11
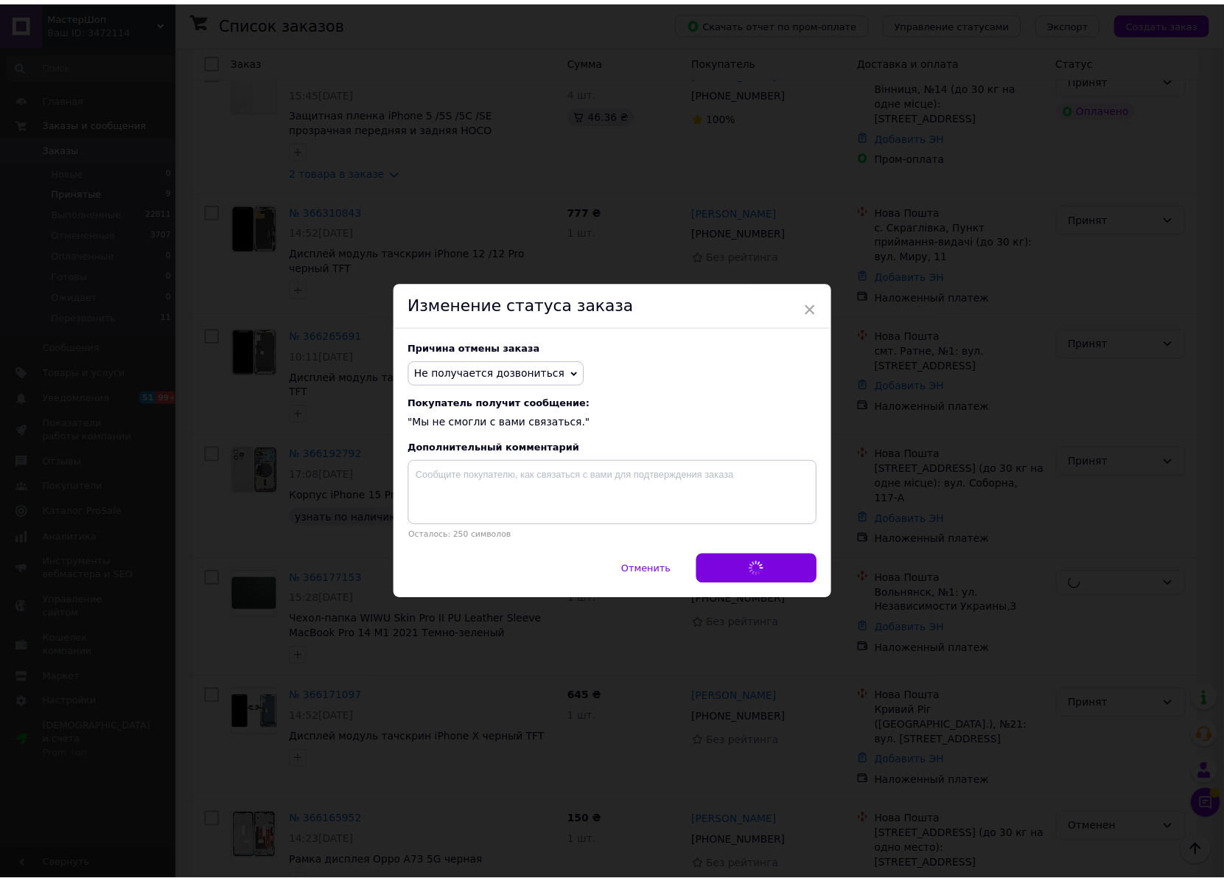
scroll to position [526, 0]
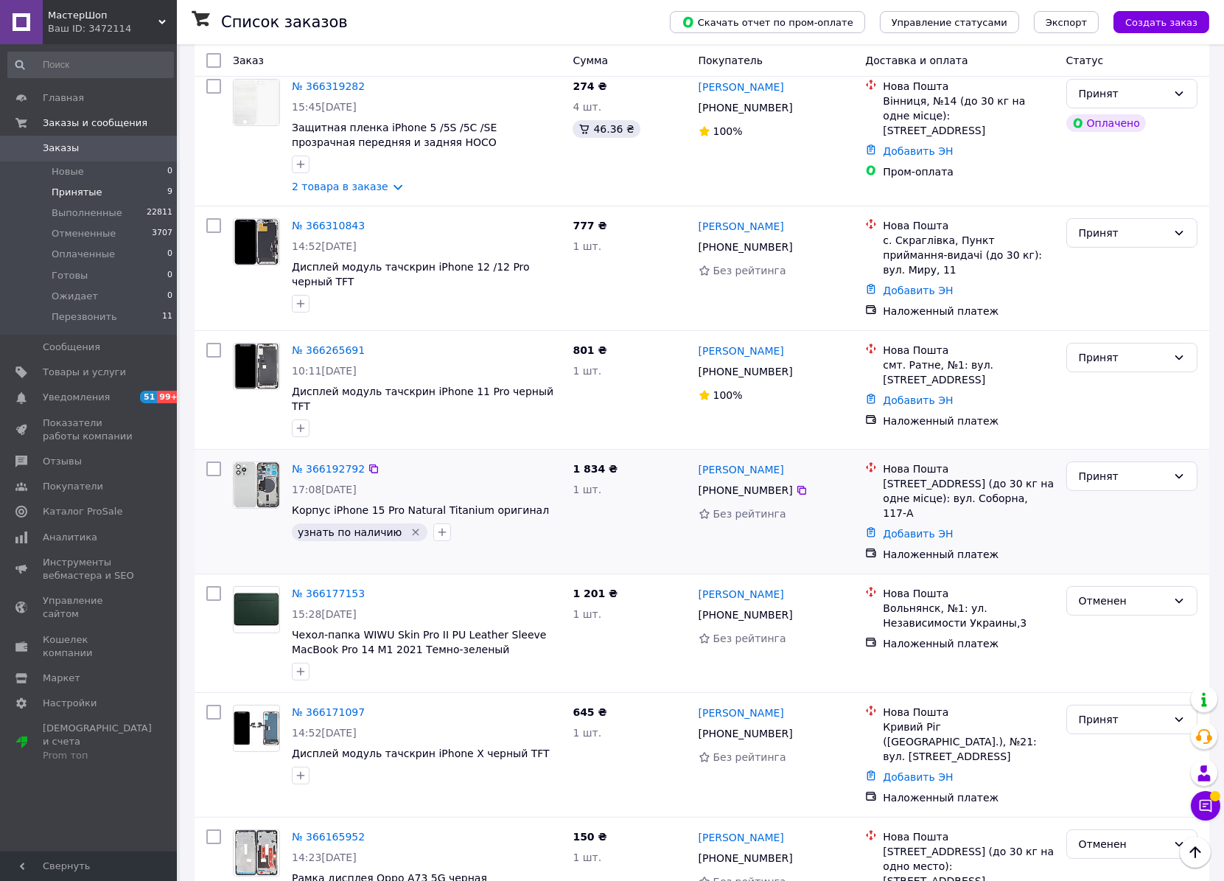
drag, startPoint x: 807, startPoint y: 485, endPoint x: 815, endPoint y: 484, distance: 7.4
click at [808, 485] on div "Назар Коцюба +380 97 858 70 25 Без рейтинга" at bounding box center [776, 512] width 167 height 112
click at [841, 628] on div "Сергій Поплавський +380 67 815 47 65 Без рейтинга" at bounding box center [776, 633] width 167 height 106
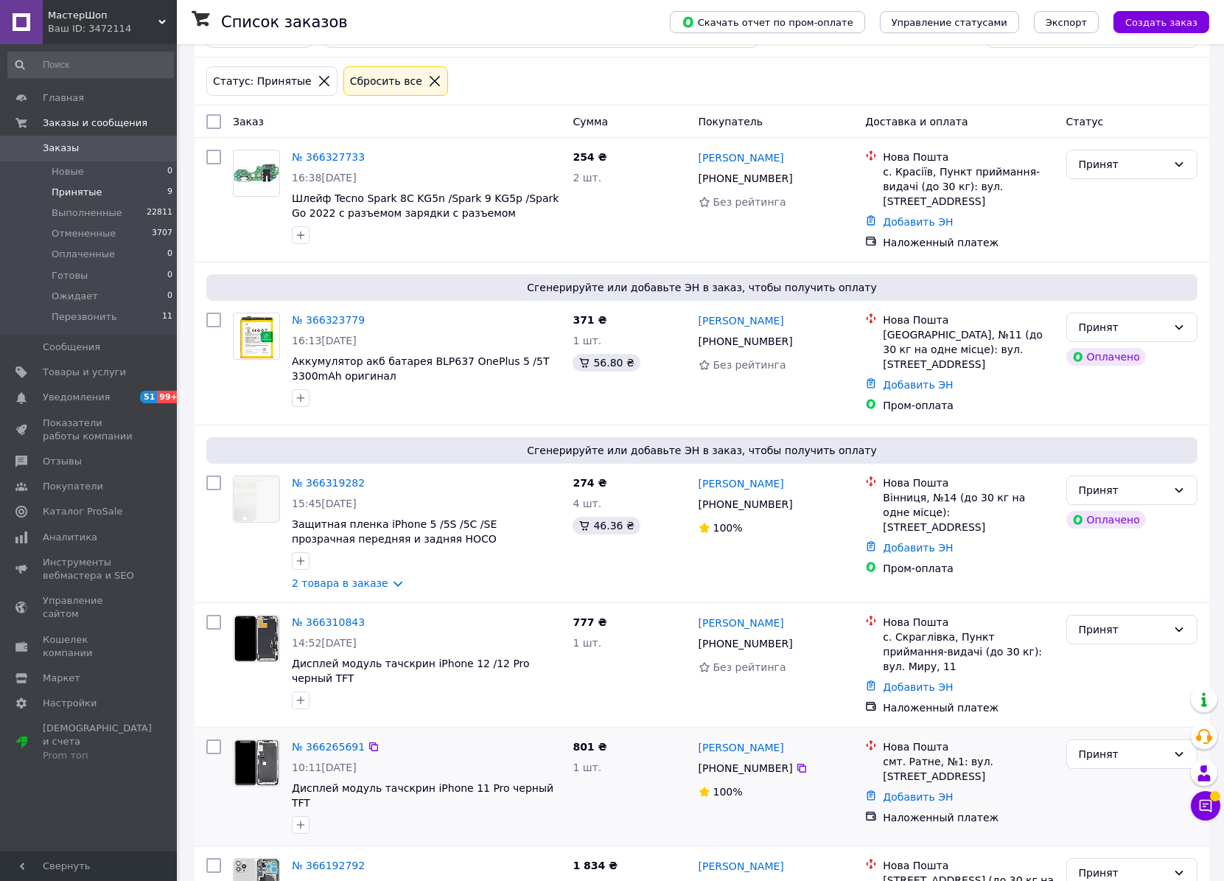
scroll to position [327, 0]
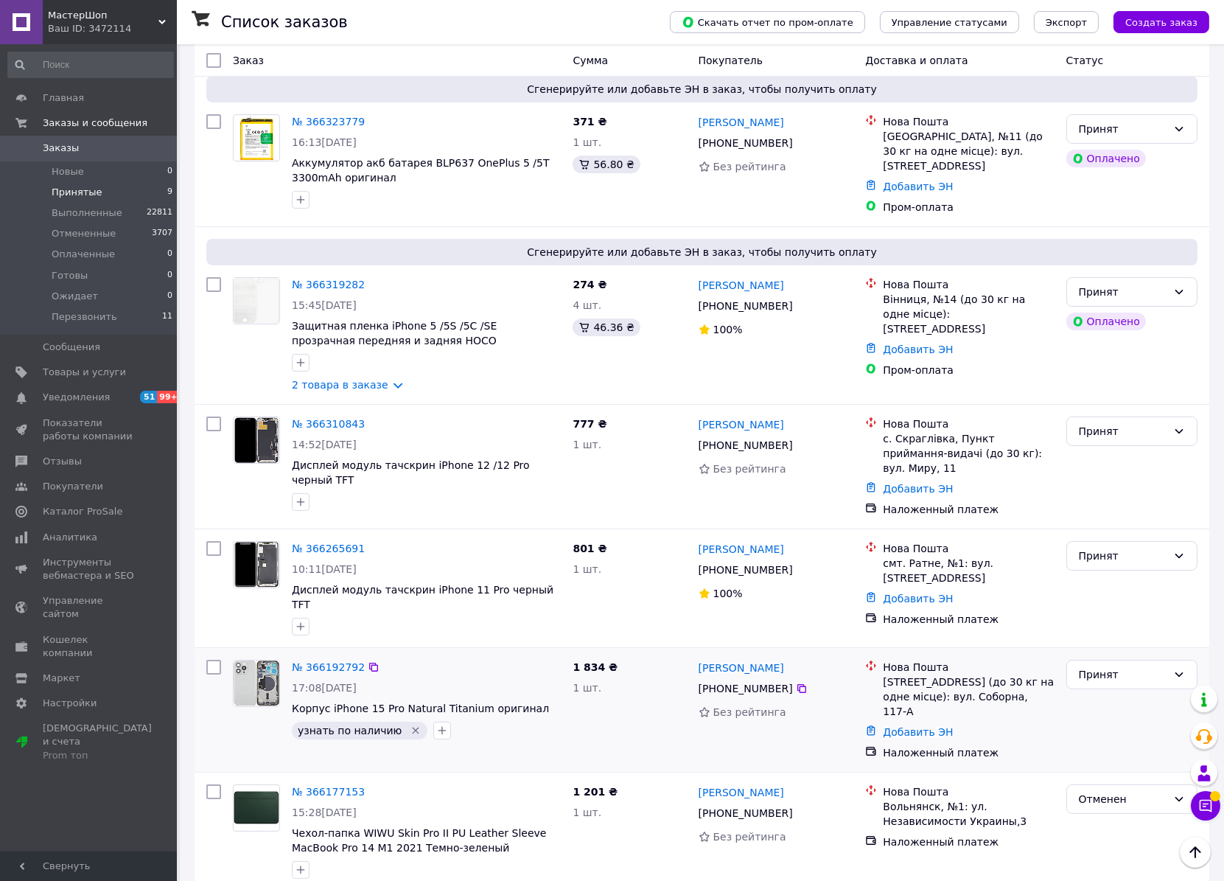
click at [840, 680] on div "[PHONE_NUMBER]" at bounding box center [776, 689] width 158 height 18
click at [834, 461] on div "Без рейтинга" at bounding box center [777, 468] width 156 height 15
click at [830, 658] on div "[PERSON_NAME]" at bounding box center [776, 667] width 158 height 18
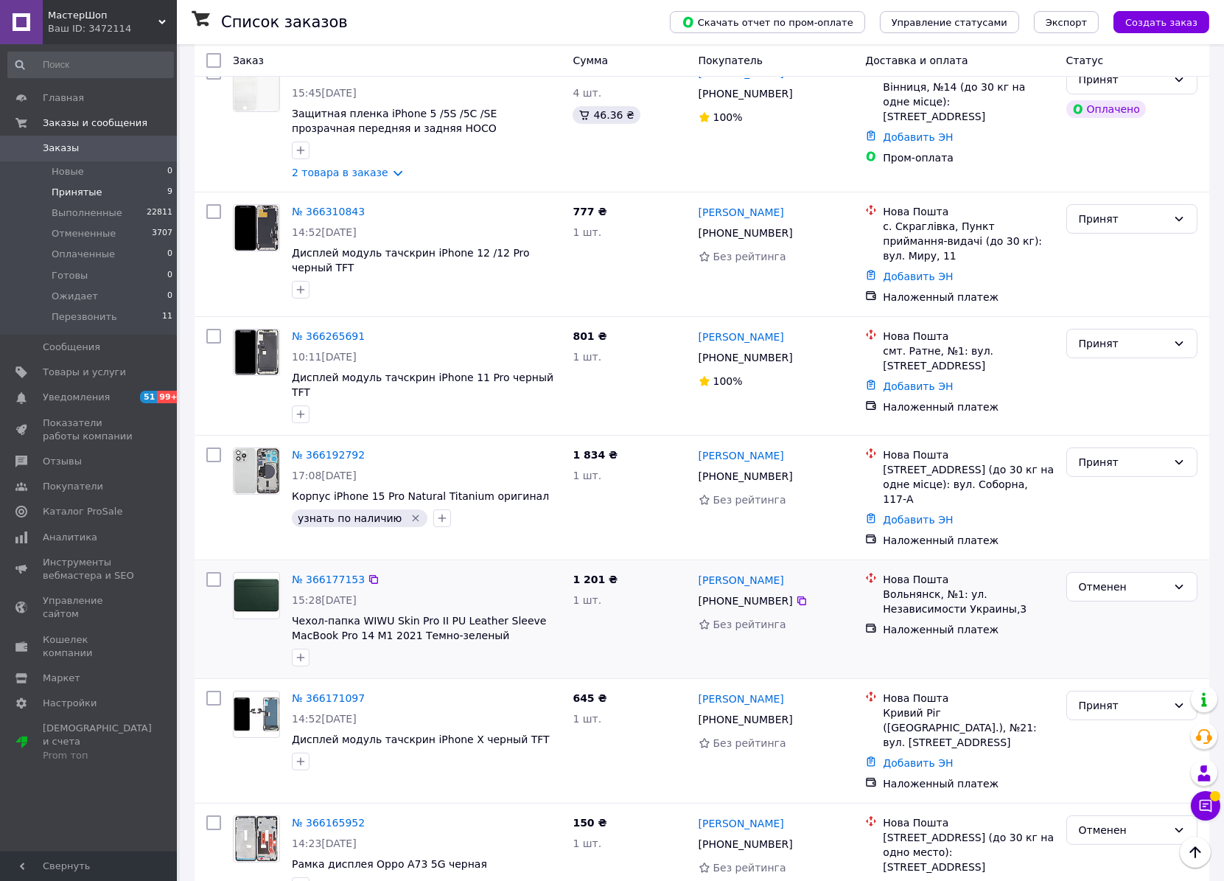
scroll to position [540, 0]
click at [728, 691] on link "[PERSON_NAME]" at bounding box center [742, 698] width 86 height 15
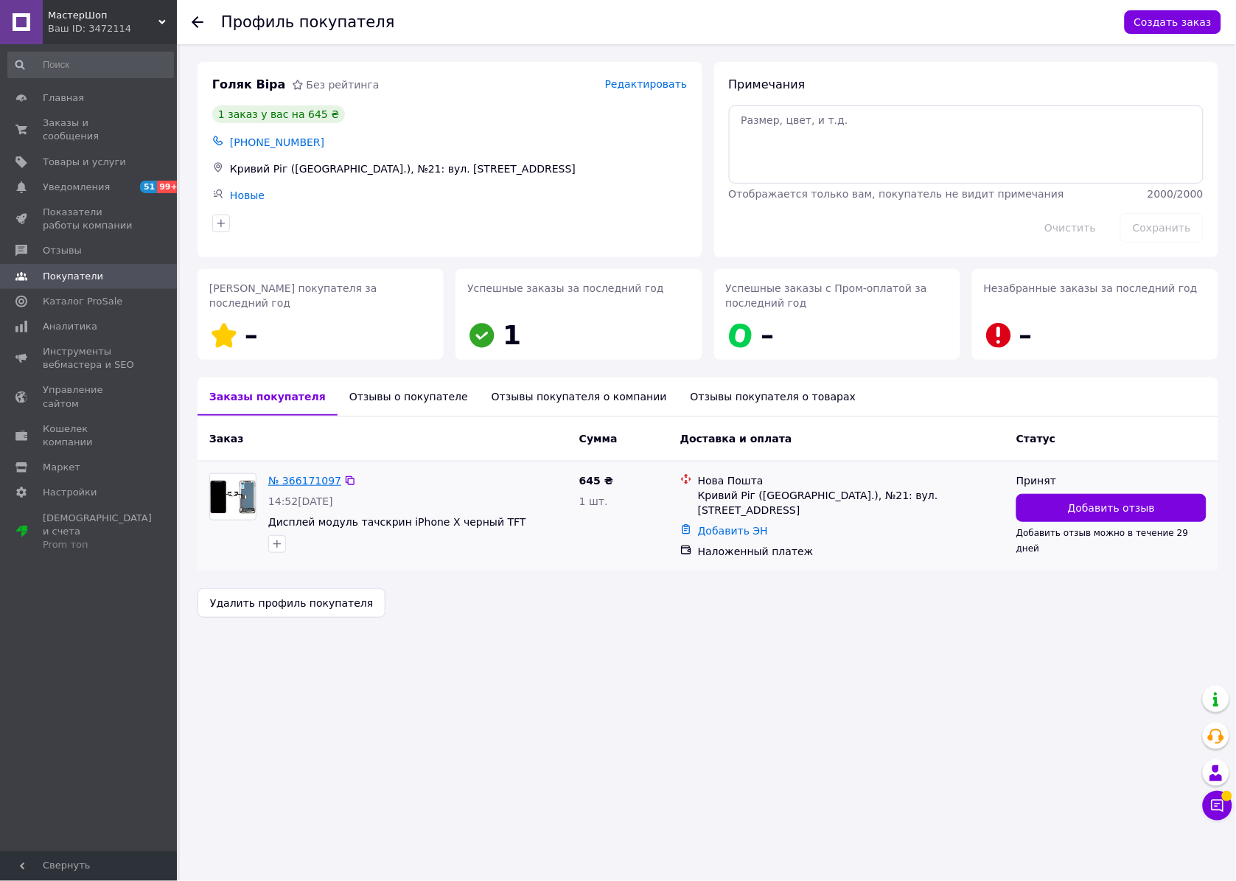
click at [318, 482] on link "№ 366171097" at bounding box center [304, 481] width 73 height 12
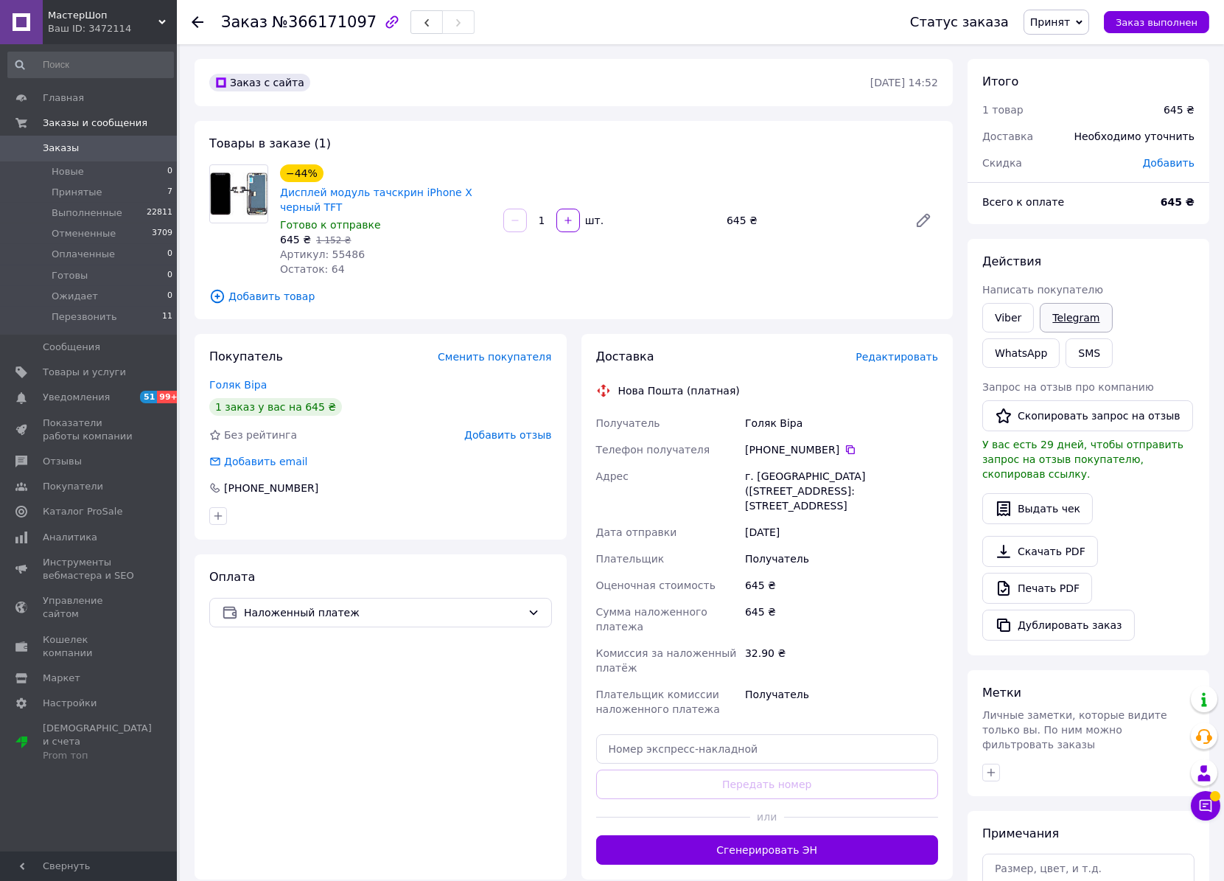
click at [1067, 317] on link "Telegram" at bounding box center [1076, 317] width 72 height 29
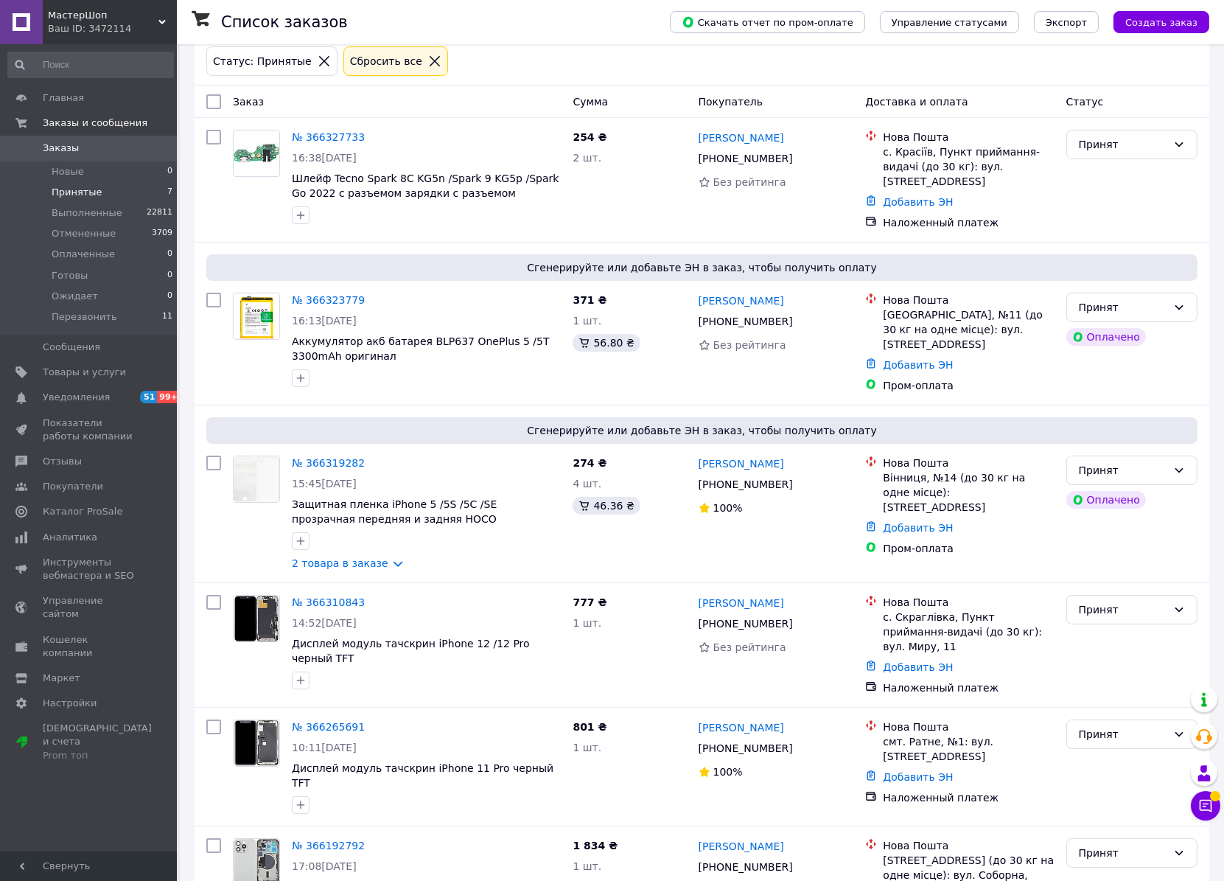
scroll to position [318, 0]
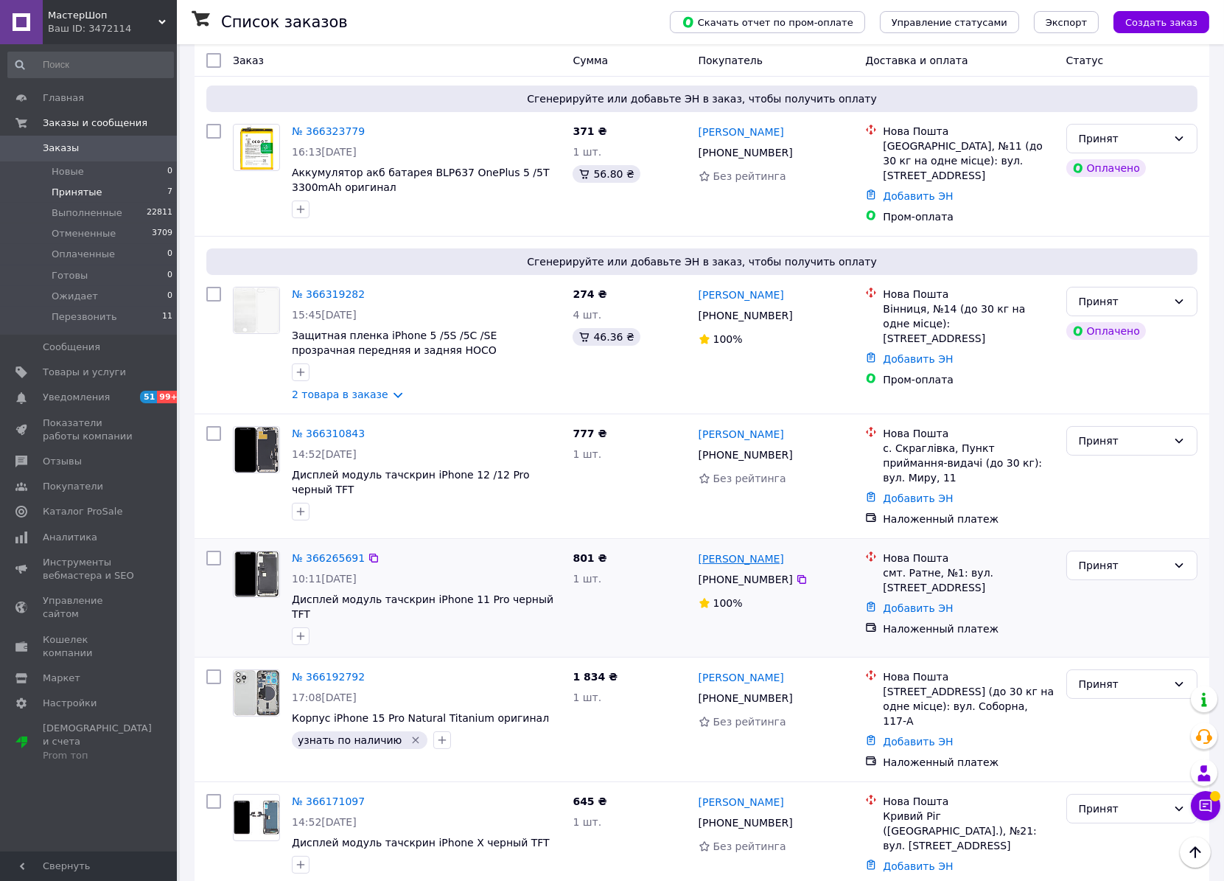
click at [758, 551] on link "[PERSON_NAME]" at bounding box center [742, 558] width 86 height 15
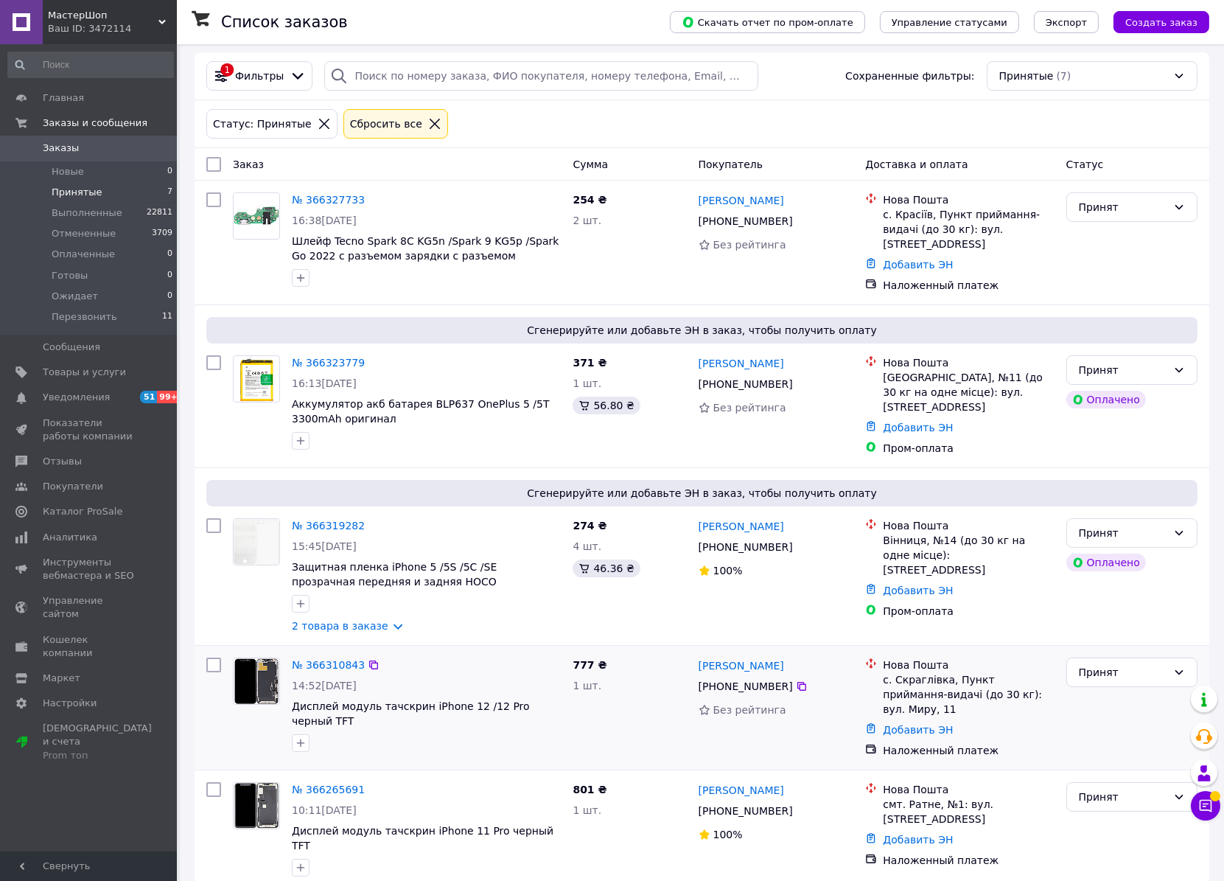
scroll to position [318, 0]
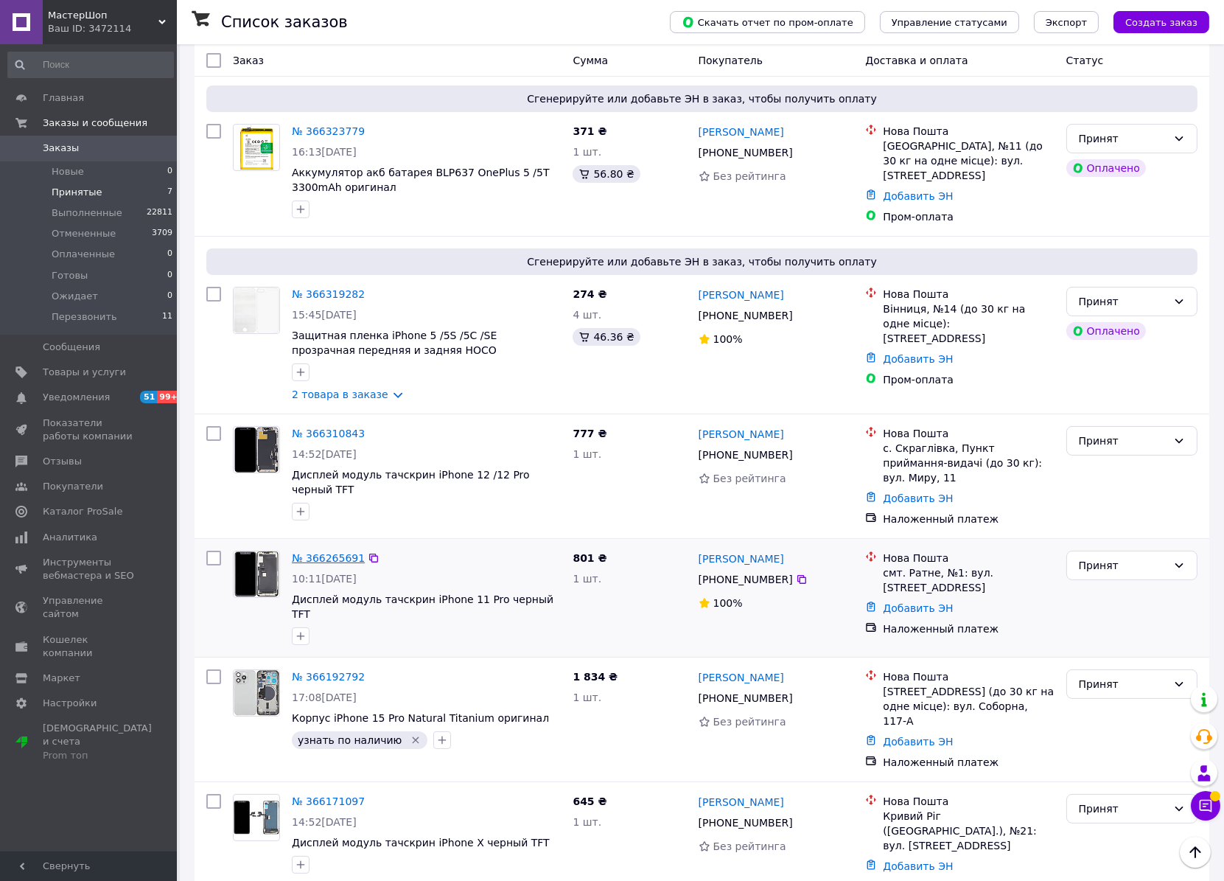
click at [320, 552] on link "№ 366265691" at bounding box center [328, 558] width 73 height 12
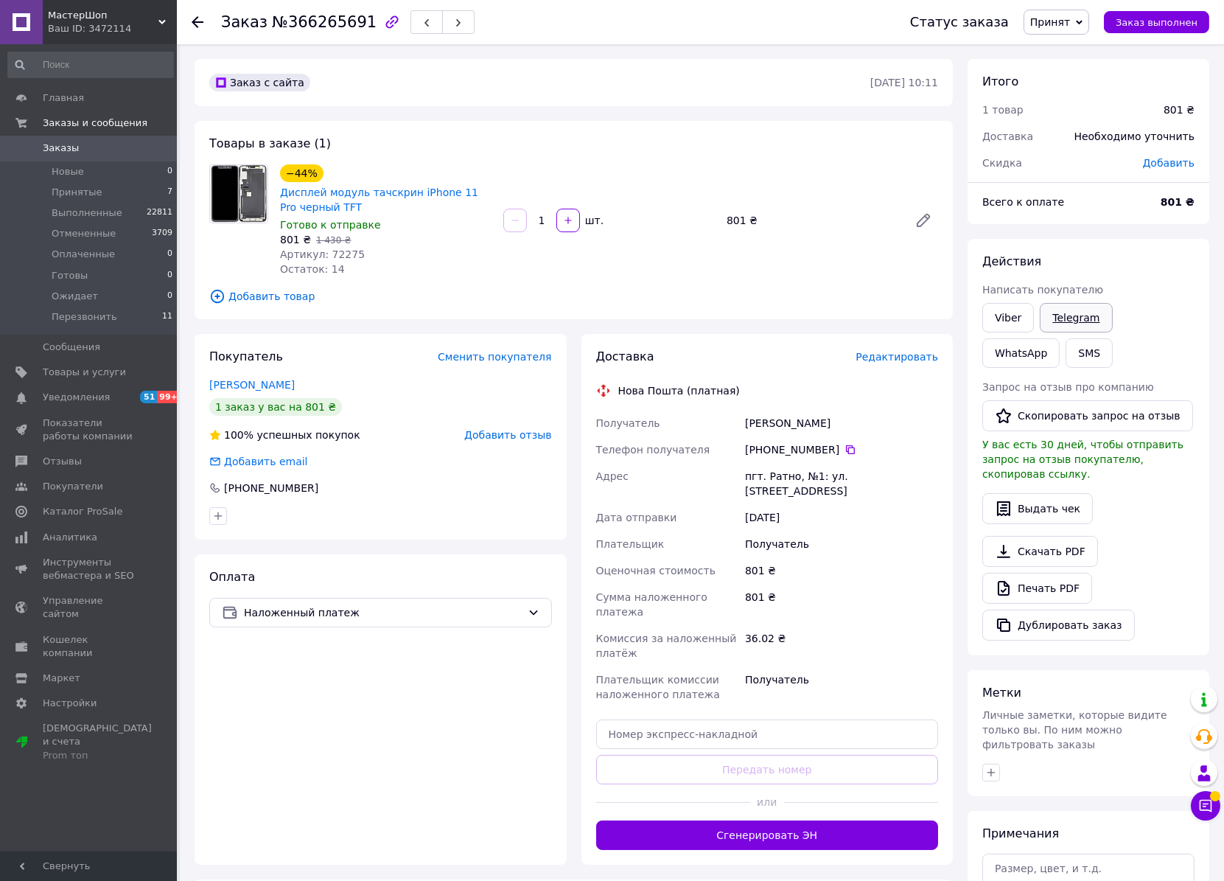
click at [1070, 313] on link "Telegram" at bounding box center [1076, 317] width 72 height 29
click at [989, 311] on link "Viber" at bounding box center [1009, 317] width 52 height 29
click at [1001, 312] on link "Viber" at bounding box center [1009, 317] width 52 height 29
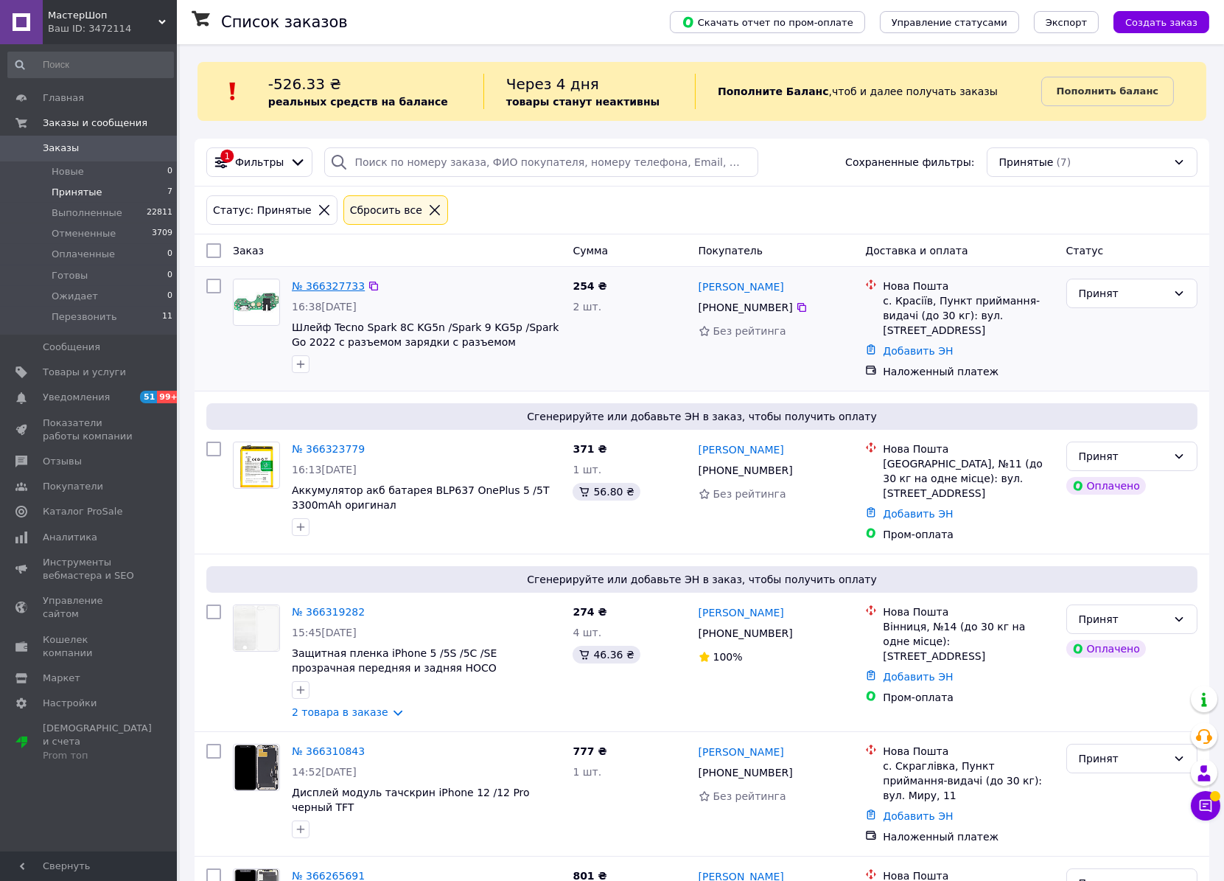
click at [316, 288] on link "№ 366327733" at bounding box center [328, 286] width 73 height 12
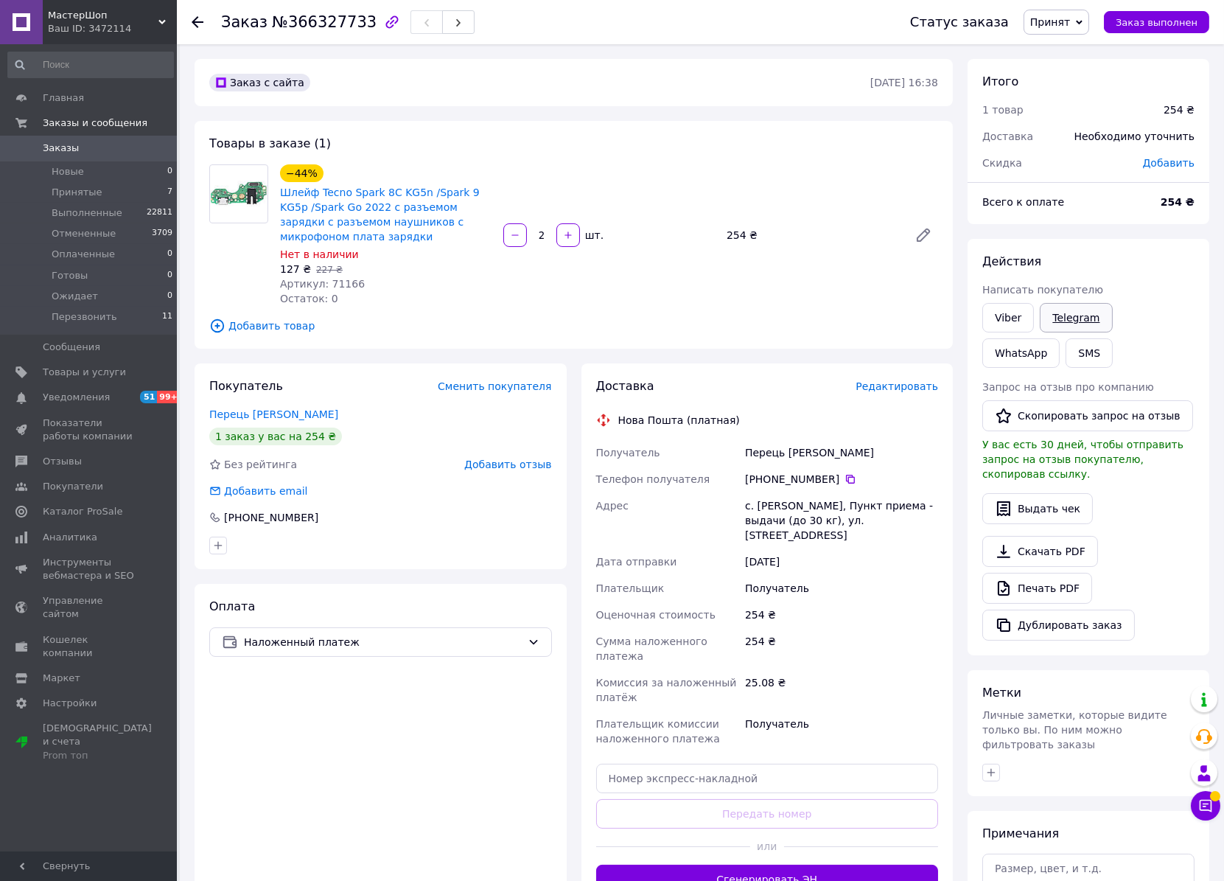
click at [1056, 321] on link "Telegram" at bounding box center [1076, 317] width 72 height 29
click at [1004, 319] on link "Viber" at bounding box center [1009, 317] width 52 height 29
drag, startPoint x: 770, startPoint y: 502, endPoint x: 792, endPoint y: 503, distance: 22.9
click at [792, 503] on div "с. Красиев, Пункт приема - выдачи (до 30 кг), ул. Центральная, 18" at bounding box center [841, 520] width 199 height 56
click at [72, 186] on span "Принятые" at bounding box center [77, 192] width 51 height 13
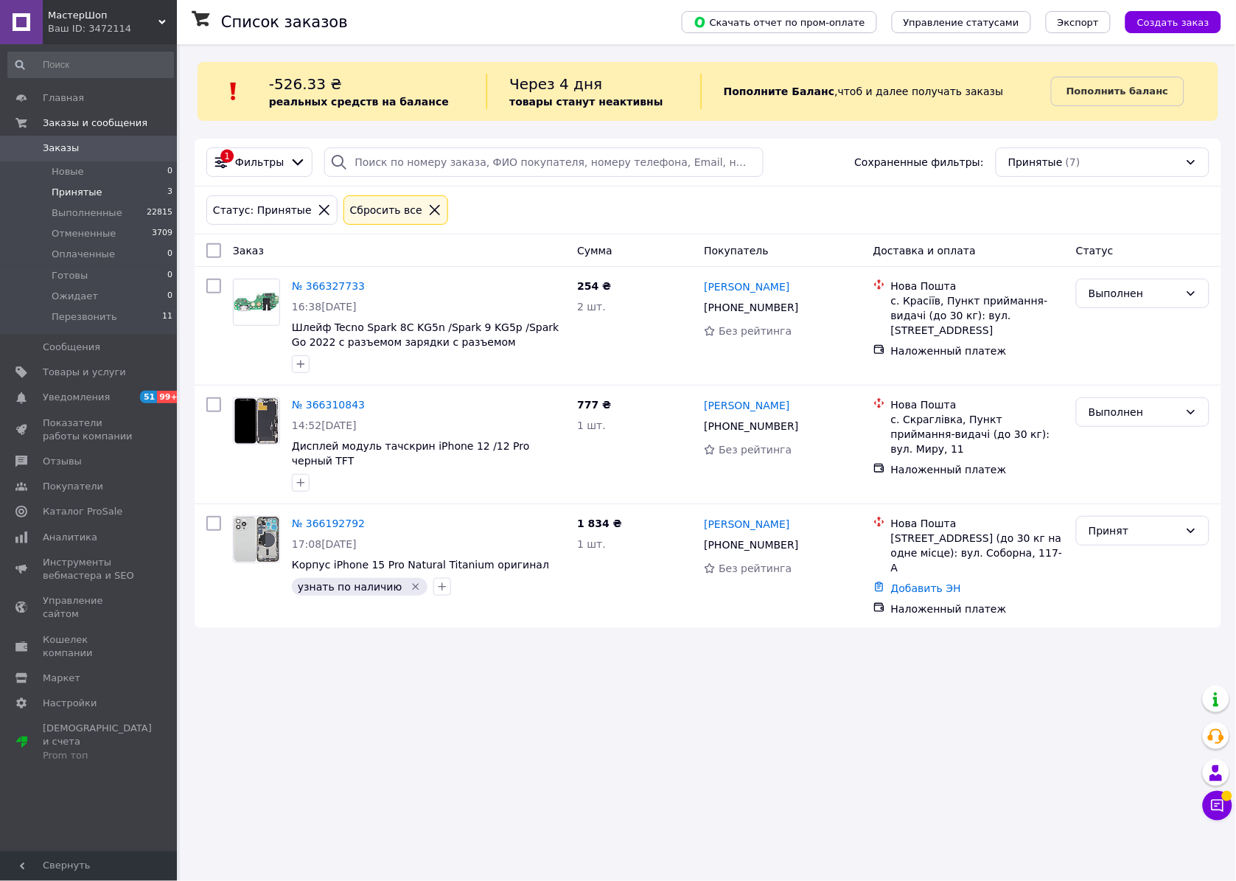
drag, startPoint x: 883, startPoint y: 793, endPoint x: 879, endPoint y: 765, distance: 28.4
click at [883, 793] on div "Список заказов Скачать отчет по пром-оплате Управление статусами Экспорт Создат…" at bounding box center [708, 440] width 1056 height 881
click at [1221, 809] on icon at bounding box center [1217, 805] width 15 height 15
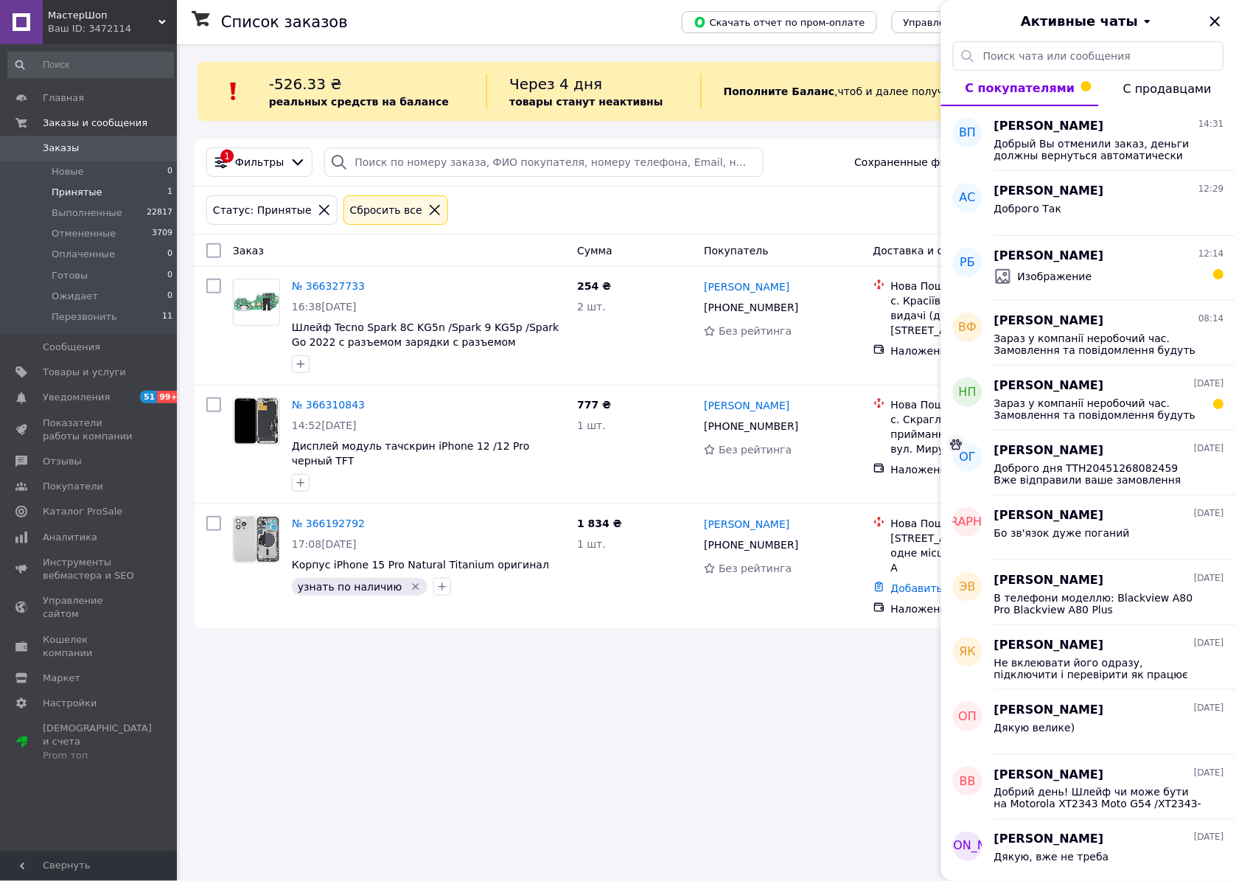
click at [666, 725] on div "Список заказов Скачать отчет по пром-оплате Управление статусами Экспорт Создат…" at bounding box center [708, 440] width 1056 height 881
click at [80, 187] on span "Принятые" at bounding box center [77, 192] width 51 height 13
click at [86, 206] on span "Выполненные" at bounding box center [87, 212] width 71 height 13
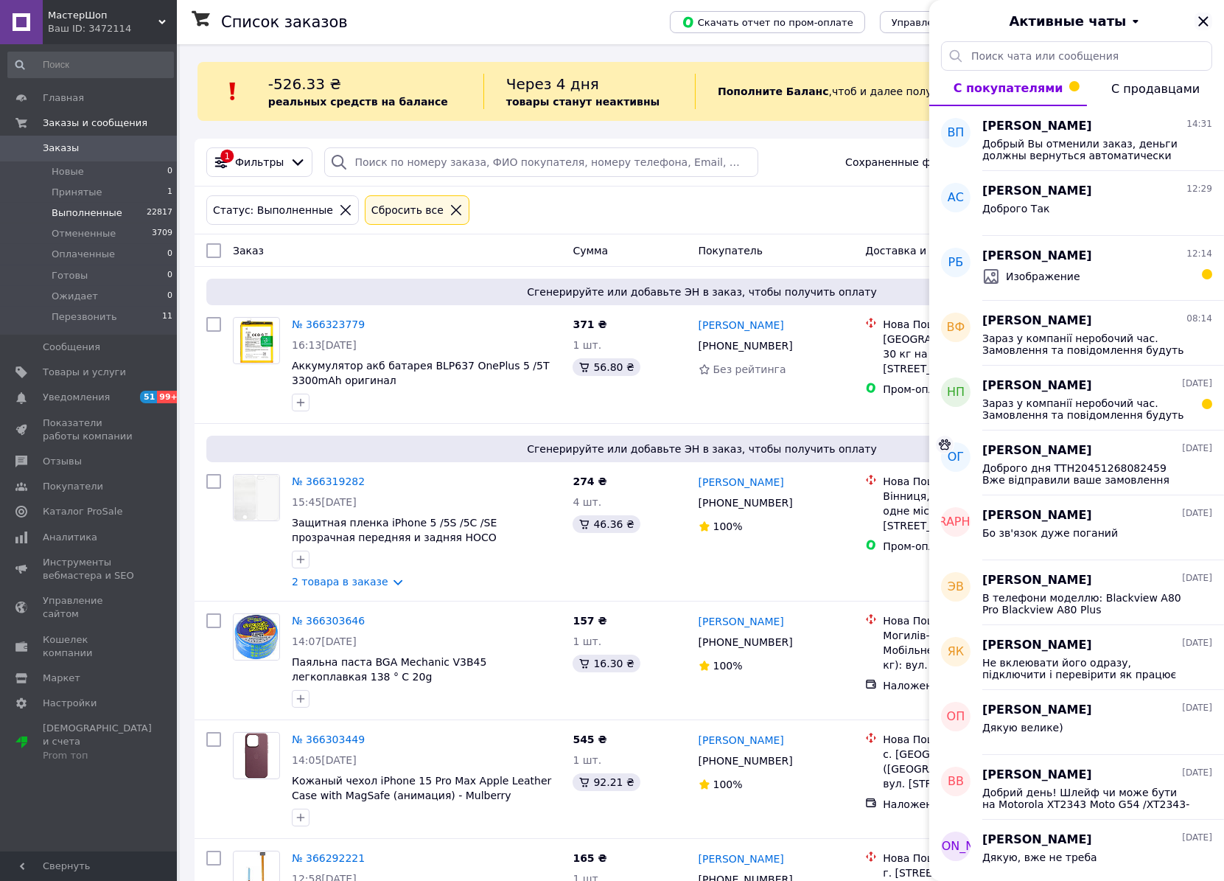
click at [1206, 20] on icon "Закрыть" at bounding box center [1204, 22] width 18 height 18
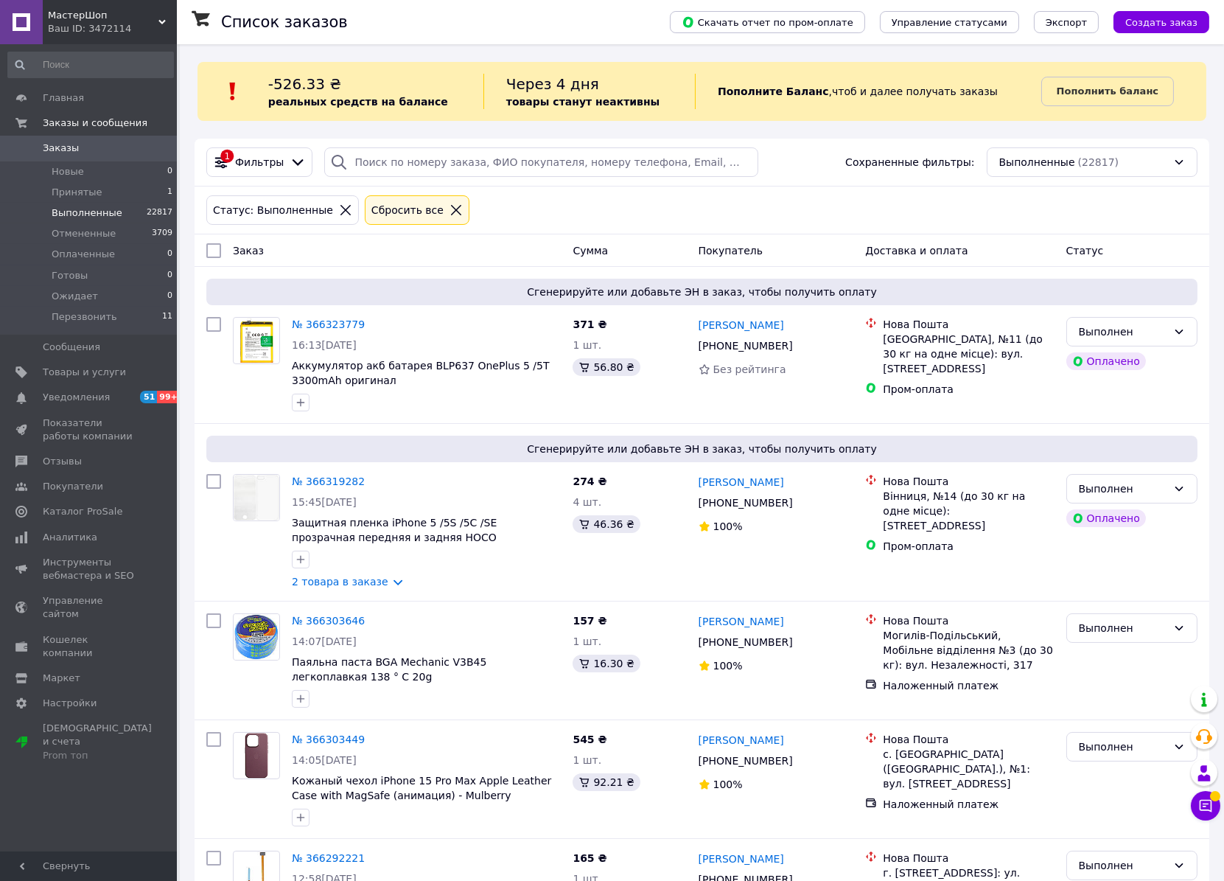
click at [880, 202] on div "Статус: Выполненные Сбросить все" at bounding box center [701, 209] width 997 height 35
